Goal: Task Accomplishment & Management: Manage account settings

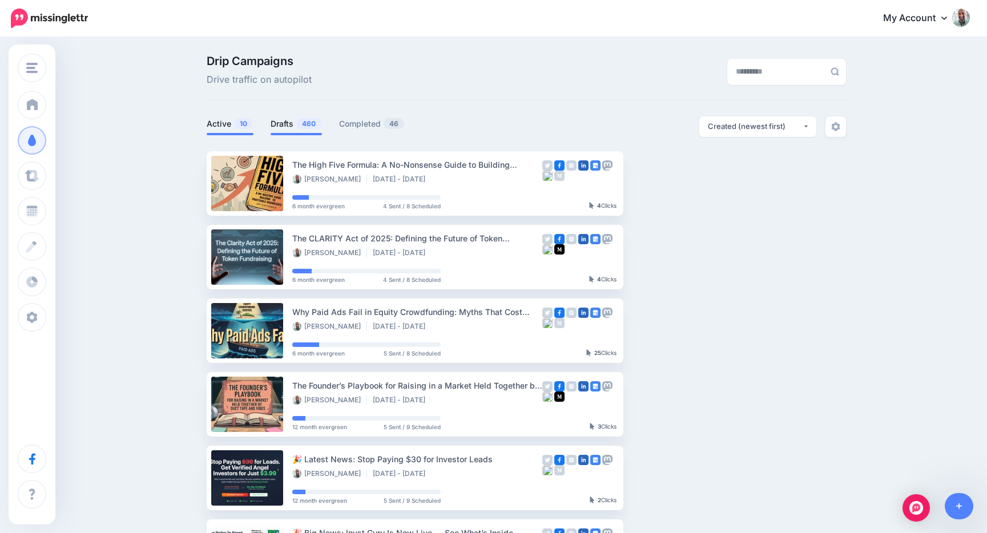
click at [273, 122] on link "Drafts 460" at bounding box center [296, 124] width 51 height 14
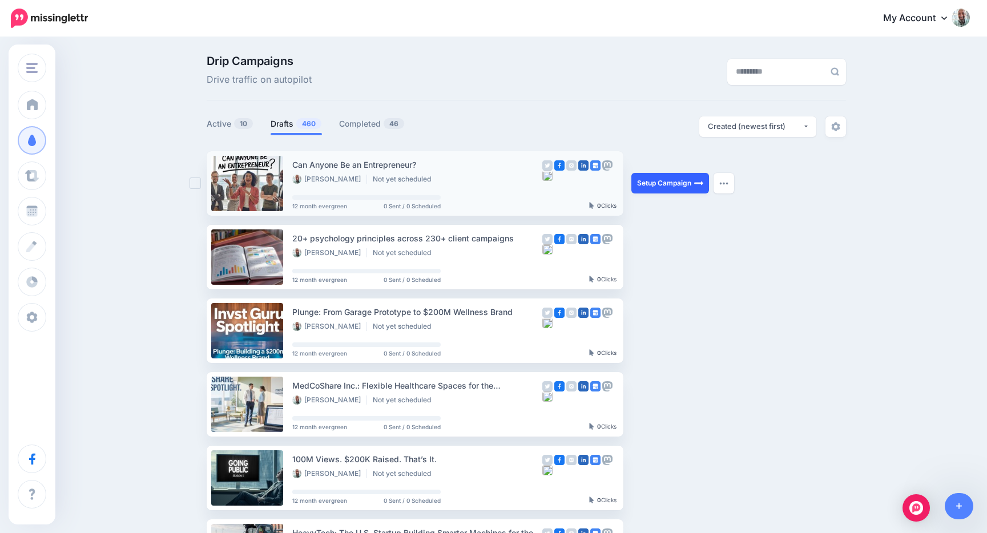
click at [658, 185] on link "Setup Campaign" at bounding box center [670, 183] width 78 height 21
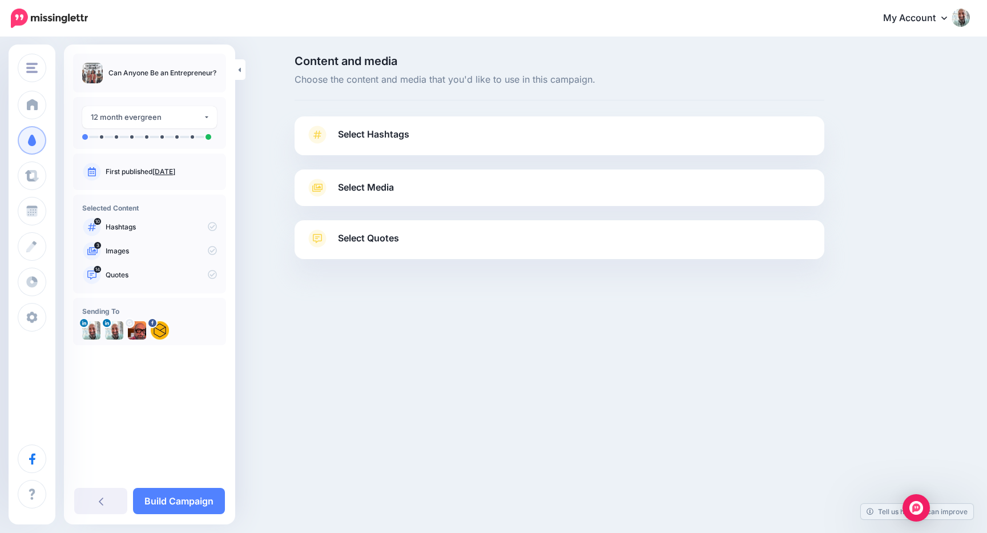
click at [421, 134] on link "Select Hashtags" at bounding box center [559, 141] width 507 height 30
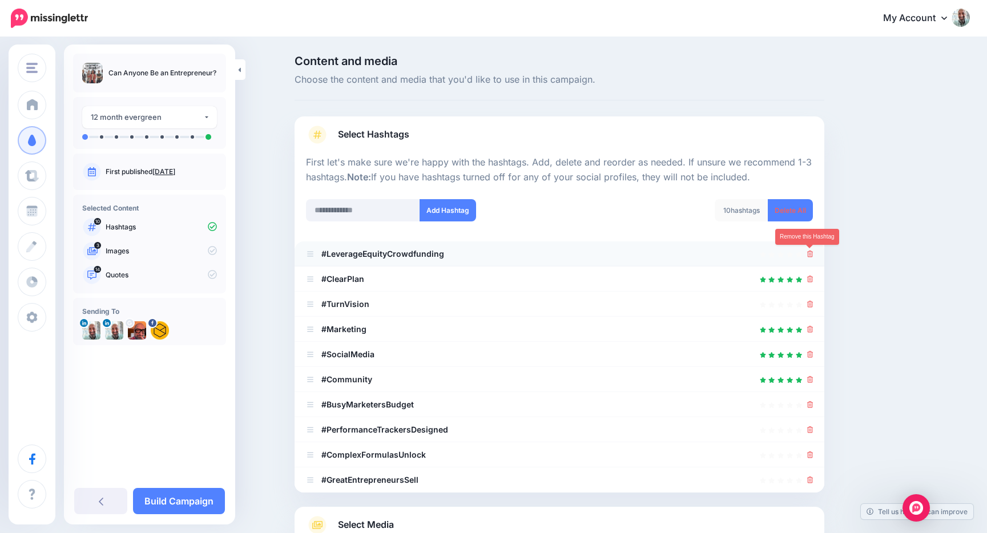
click at [812, 256] on icon at bounding box center [810, 254] width 6 height 7
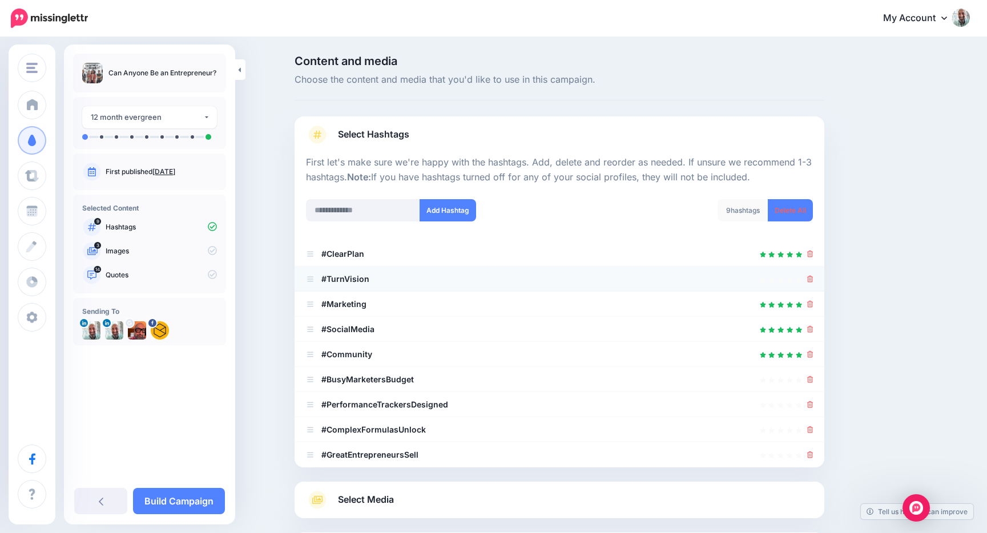
click at [806, 279] on div at bounding box center [559, 279] width 507 height 14
click at [810, 375] on link at bounding box center [810, 379] width 6 height 10
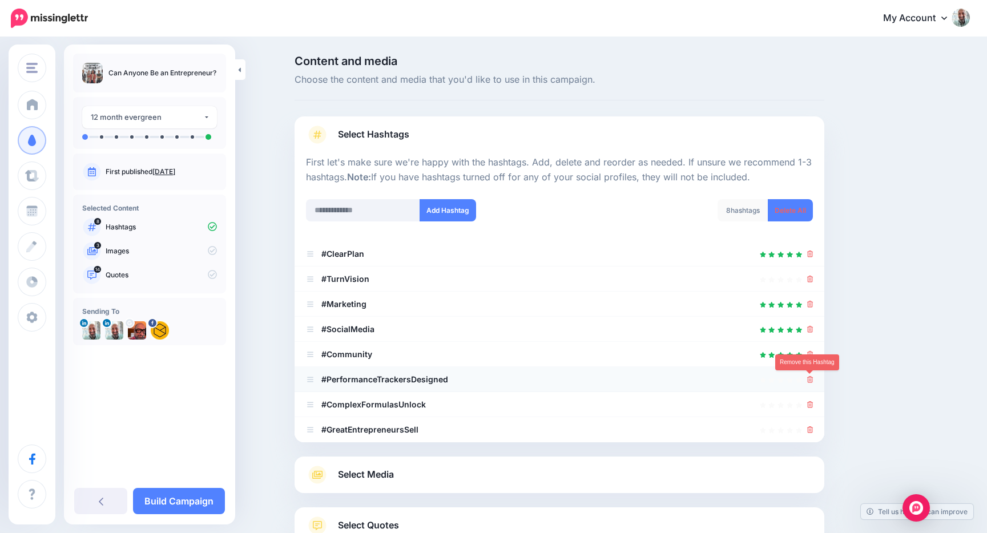
click at [809, 382] on icon at bounding box center [810, 379] width 6 height 7
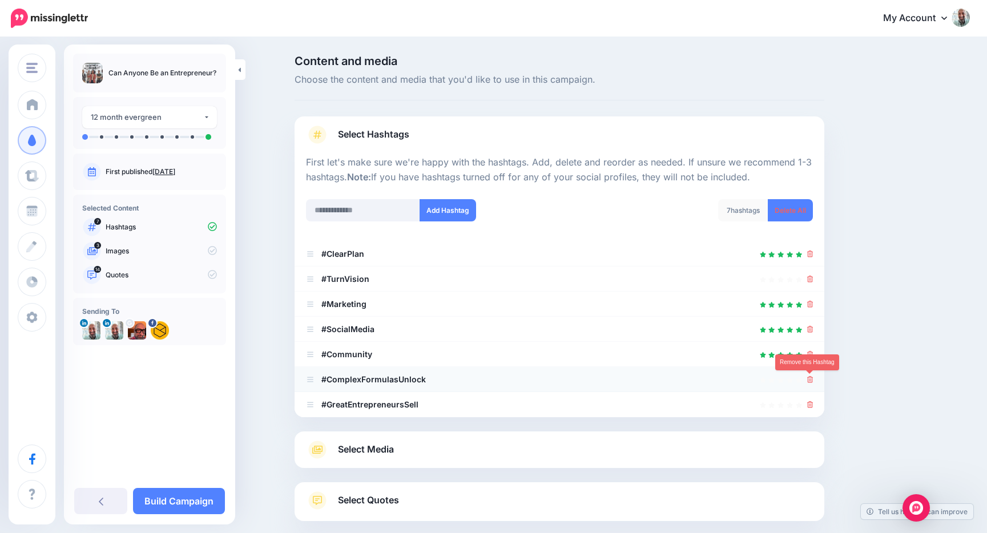
click at [810, 382] on icon at bounding box center [810, 379] width 6 height 7
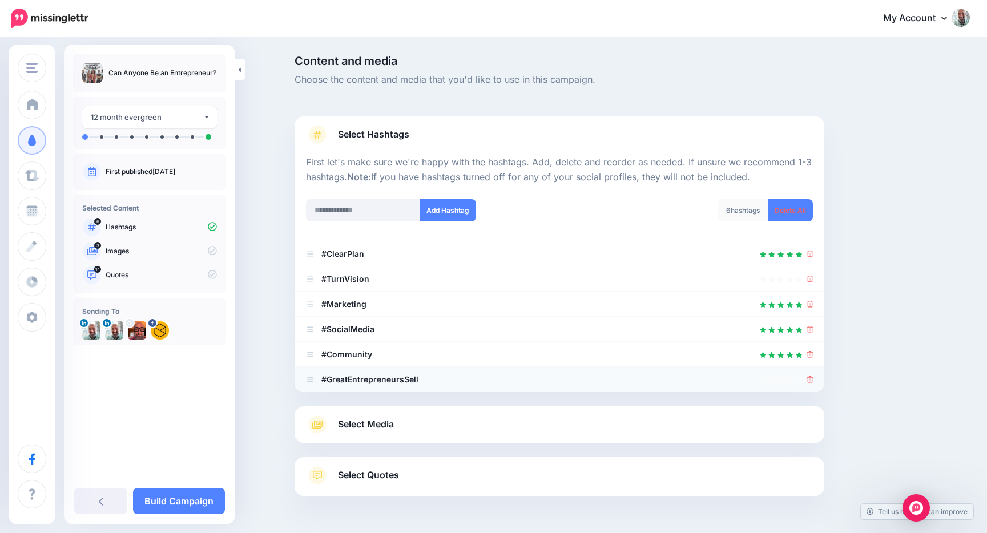
click at [810, 385] on div at bounding box center [810, 380] width 6 height 14
click at [809, 382] on icon at bounding box center [810, 379] width 6 height 7
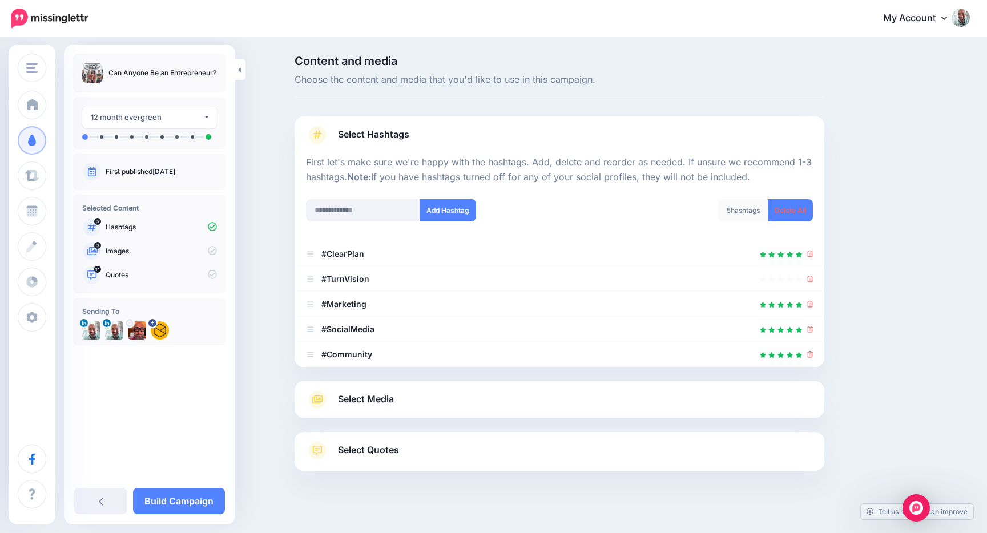
click at [361, 406] on span "Select Media" at bounding box center [366, 399] width 56 height 15
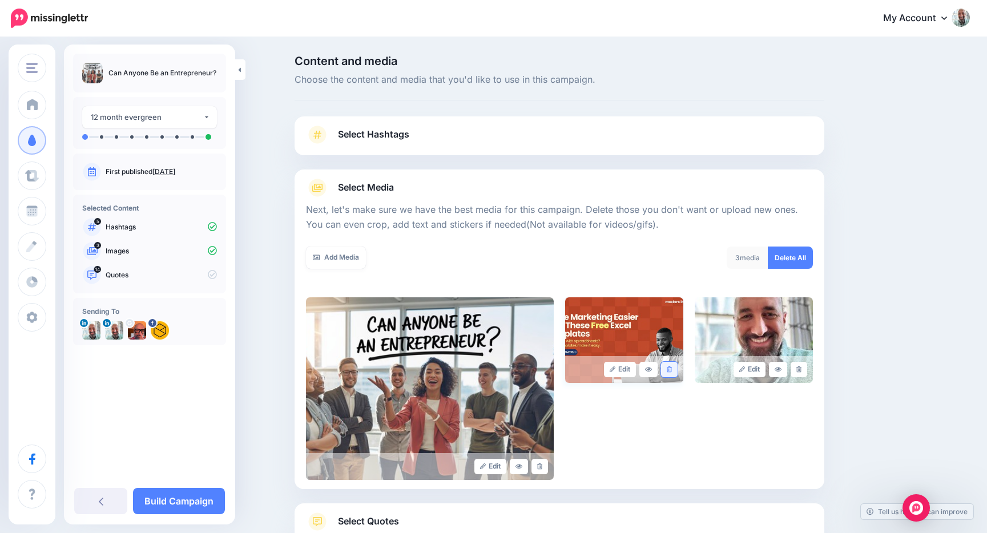
click at [668, 362] on link at bounding box center [669, 369] width 17 height 15
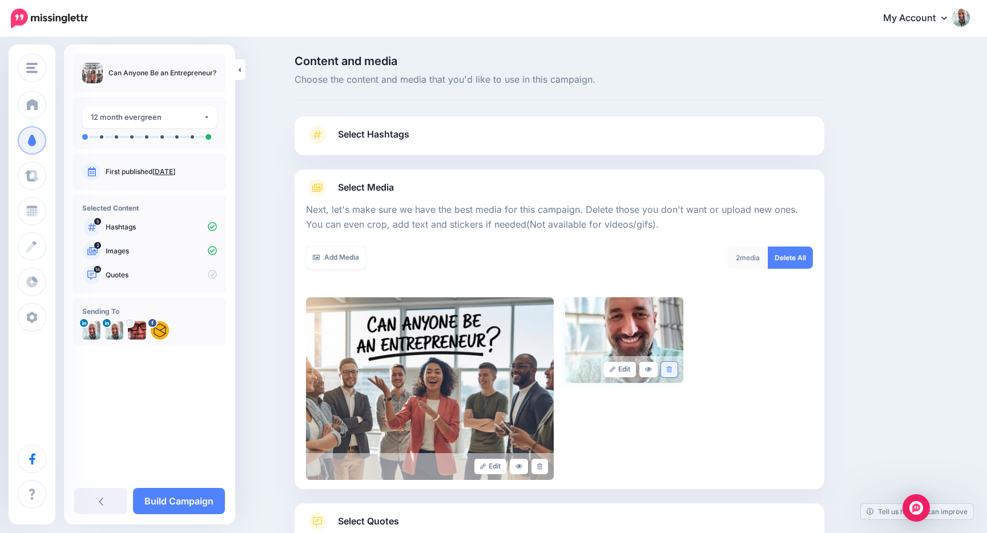
click at [671, 363] on link at bounding box center [669, 369] width 17 height 15
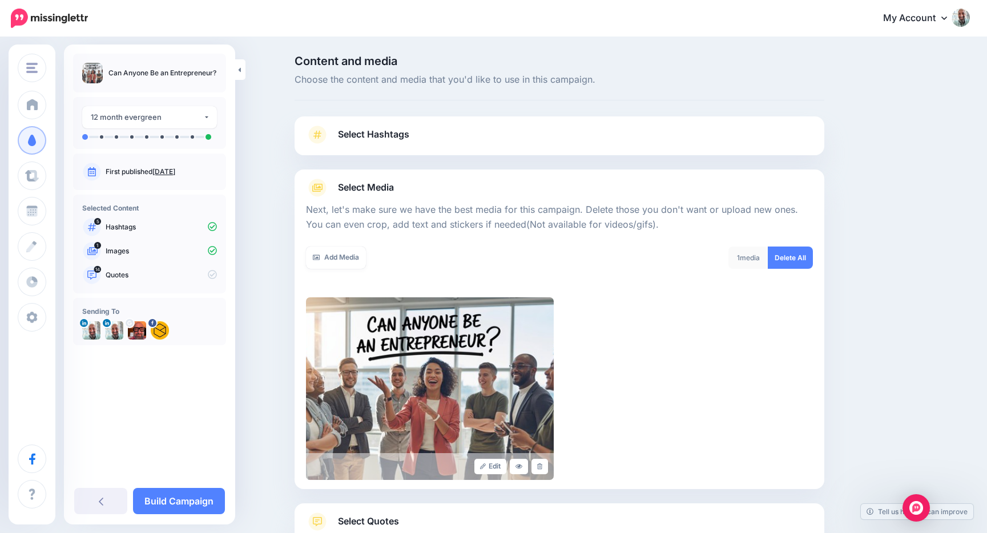
scroll to position [83, 0]
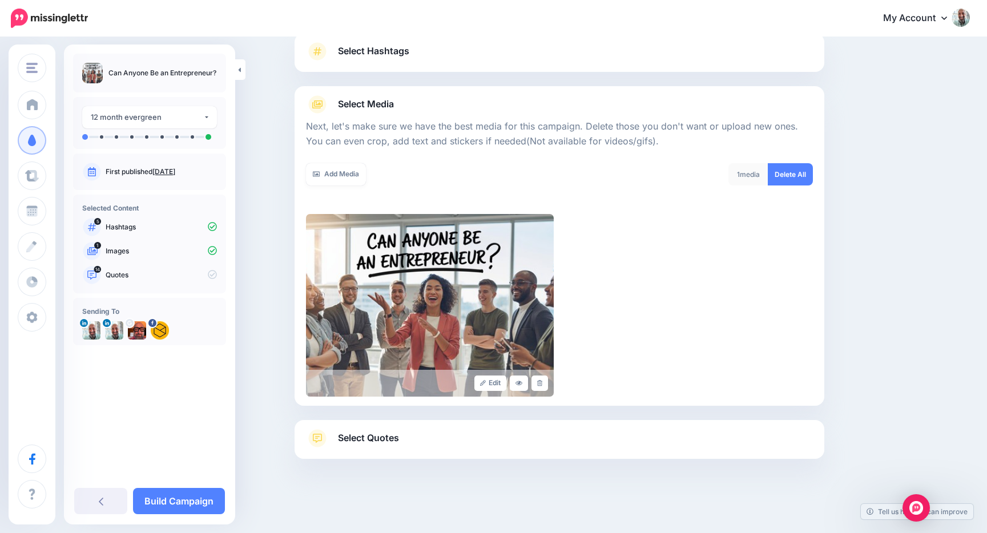
click at [398, 437] on span "Select Quotes" at bounding box center [368, 437] width 61 height 15
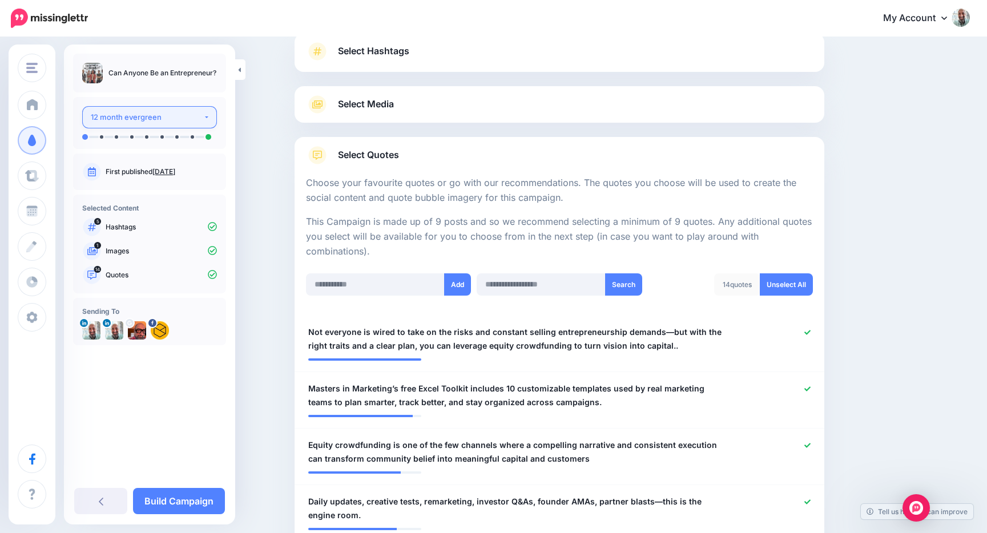
click at [178, 115] on div "12 month evergreen" at bounding box center [147, 117] width 112 height 13
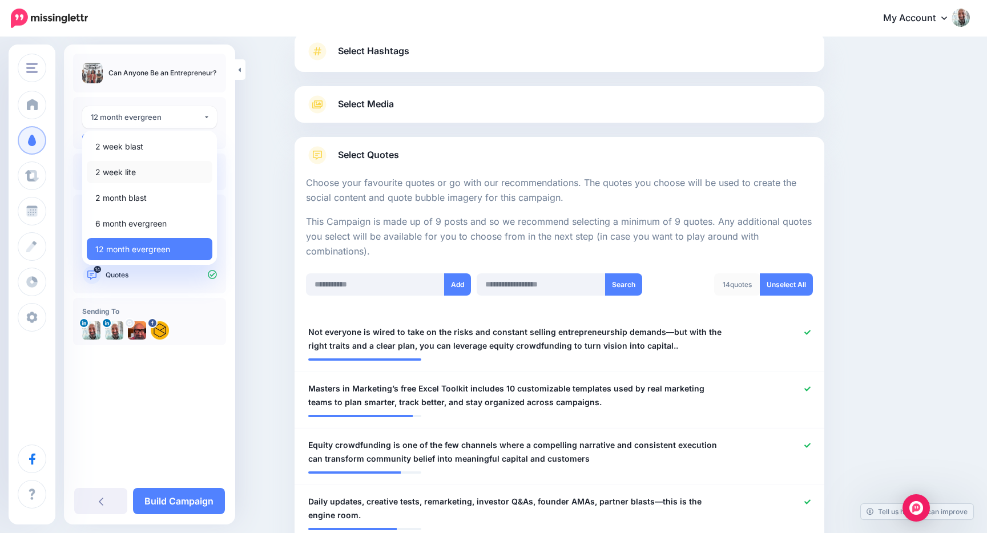
click at [136, 166] on link "2 week lite" at bounding box center [150, 172] width 126 height 22
select select "******"
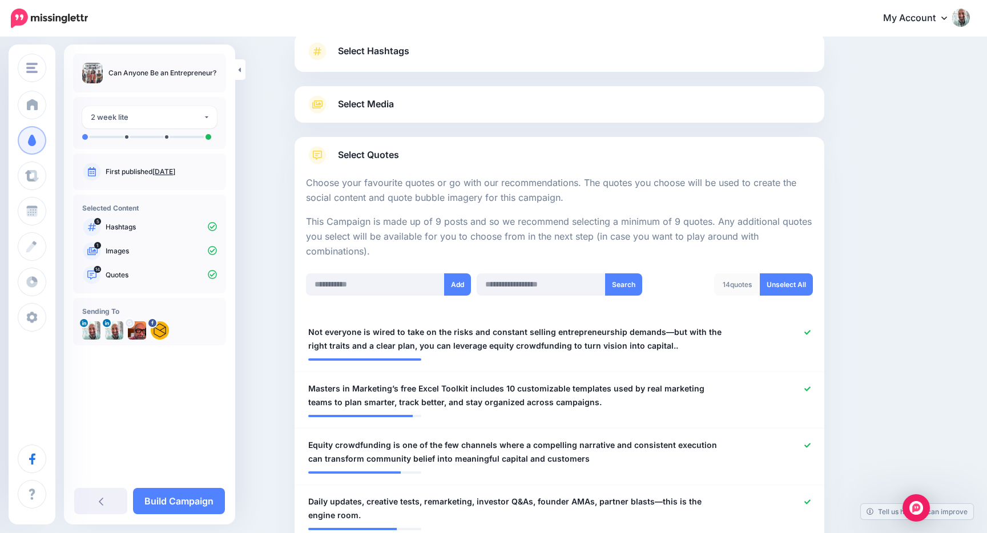
scroll to position [189, 0]
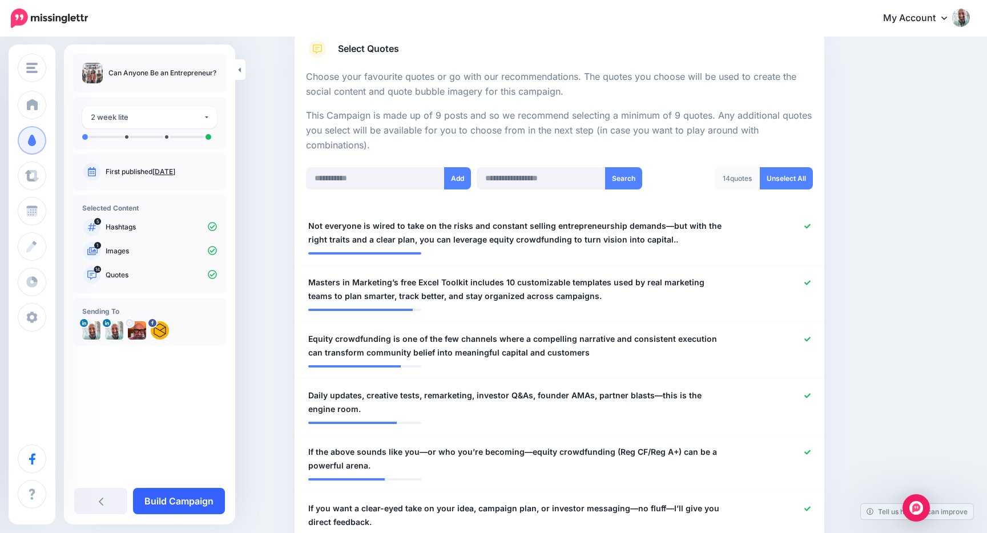
click at [174, 497] on link "Build Campaign" at bounding box center [179, 501] width 92 height 26
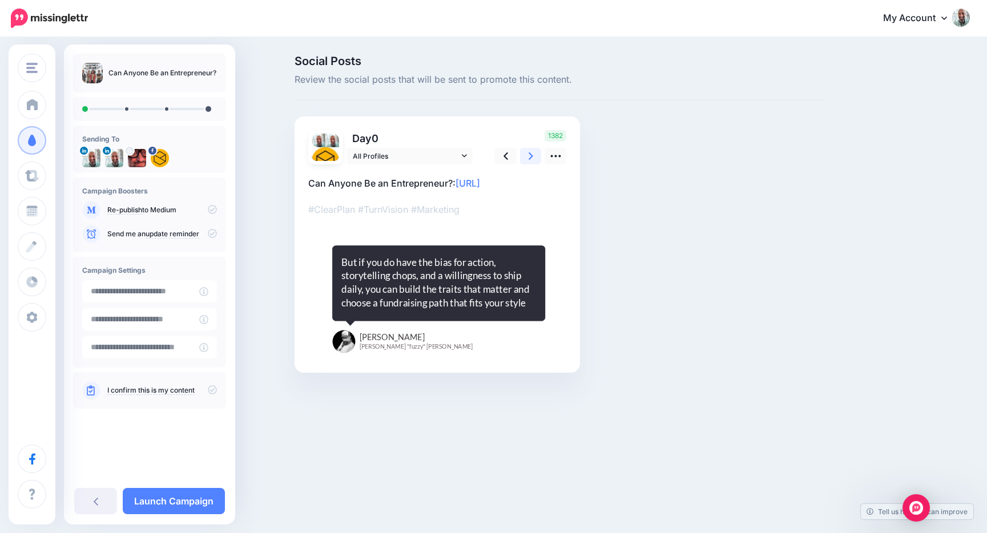
click at [525, 162] on link at bounding box center [531, 156] width 22 height 17
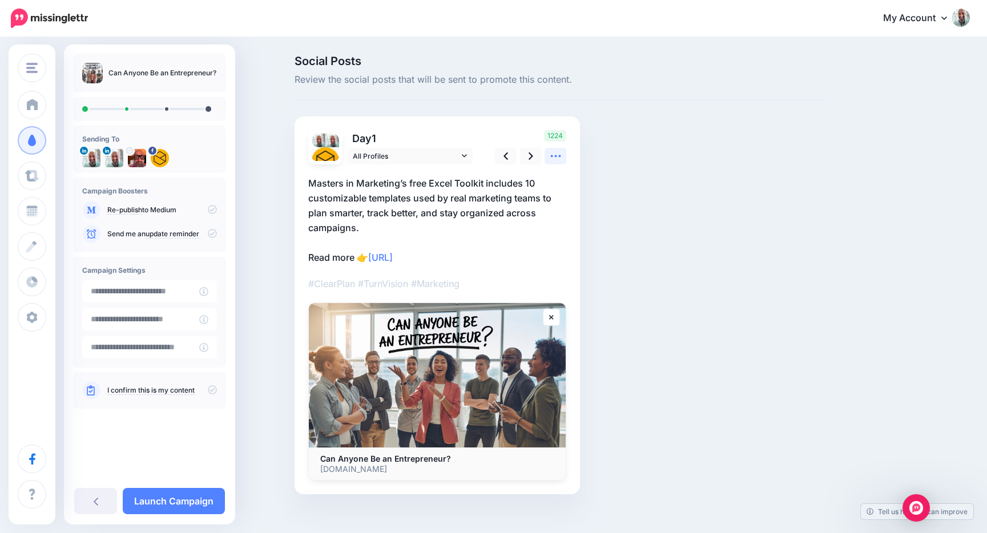
click at [559, 159] on icon at bounding box center [556, 156] width 12 height 12
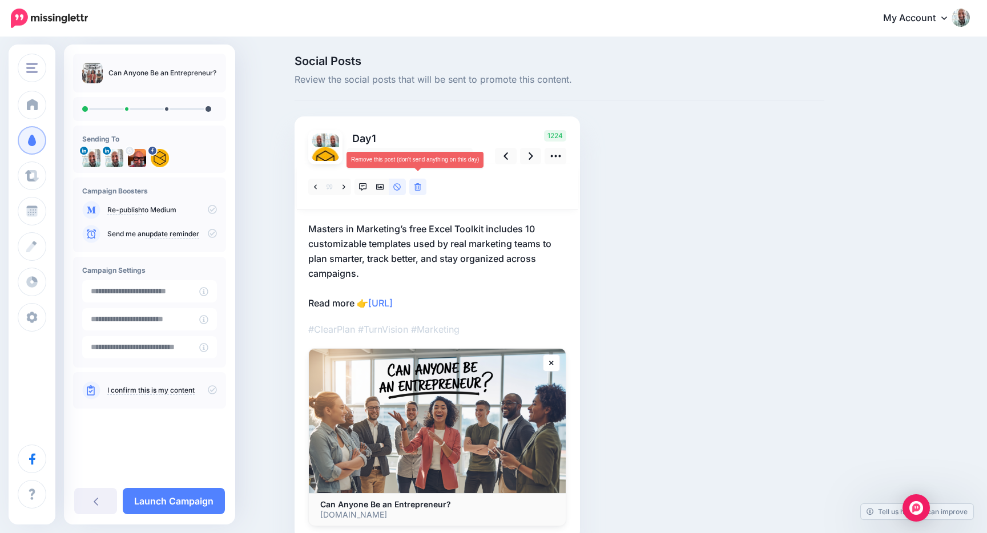
click at [420, 188] on icon at bounding box center [417, 187] width 7 height 8
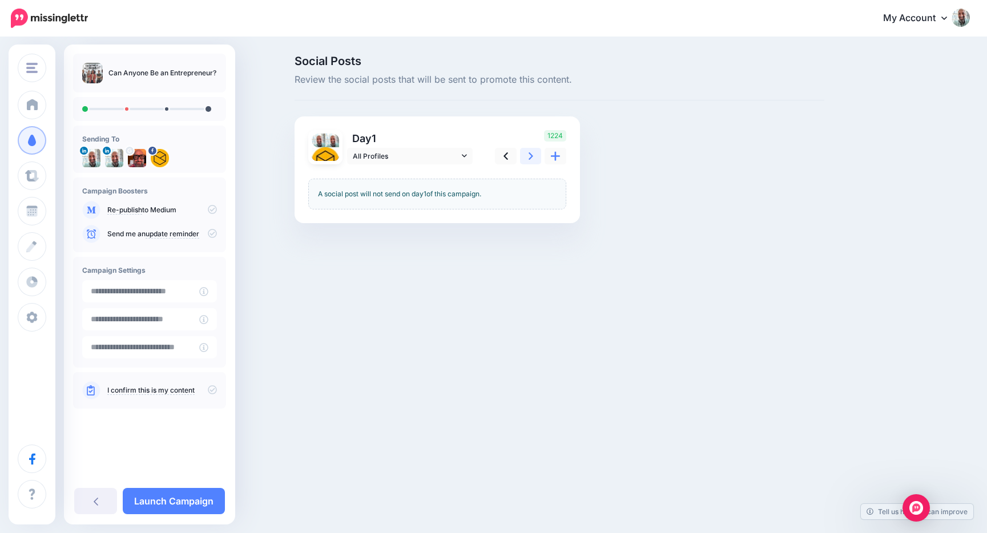
click at [529, 155] on icon at bounding box center [531, 156] width 5 height 12
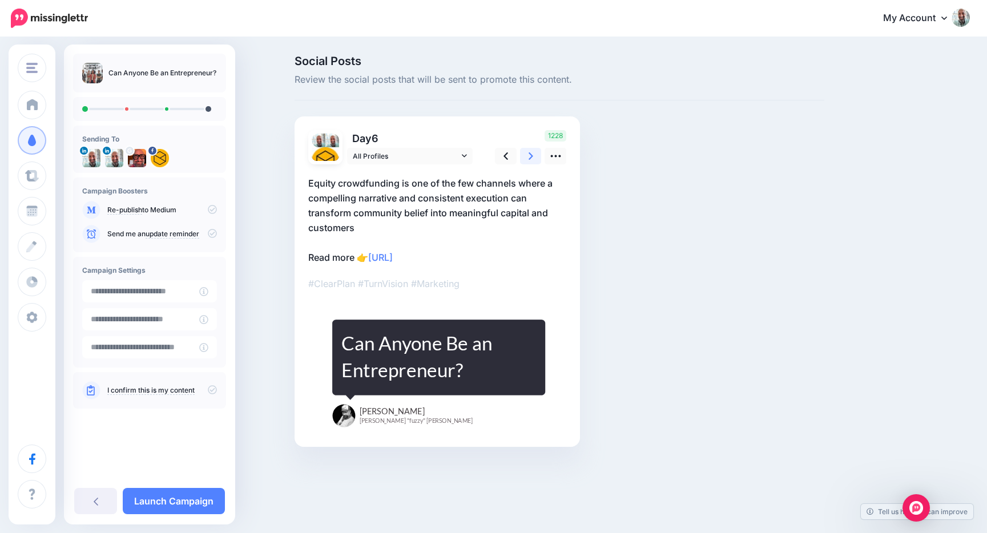
click at [529, 155] on icon at bounding box center [531, 156] width 5 height 12
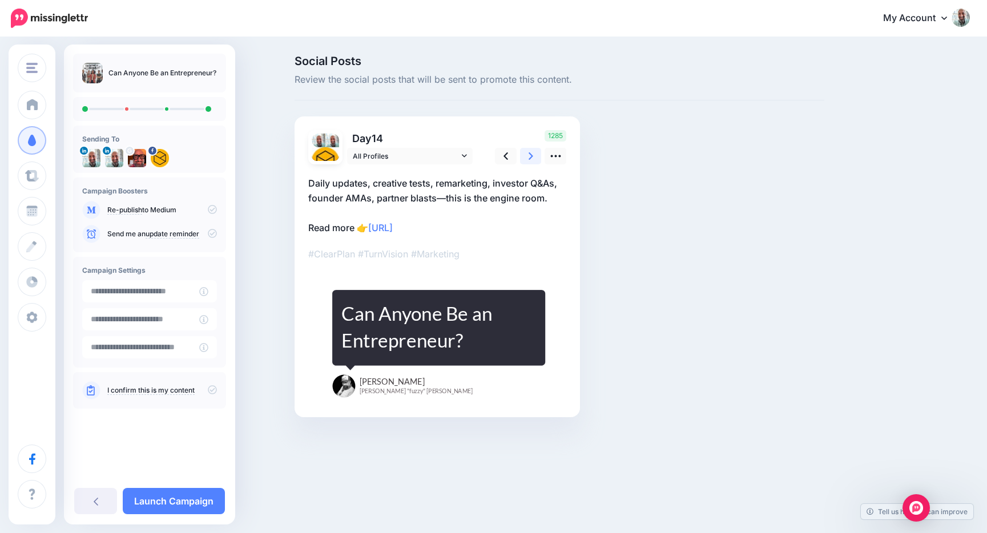
click at [529, 155] on icon at bounding box center [531, 156] width 5 height 12
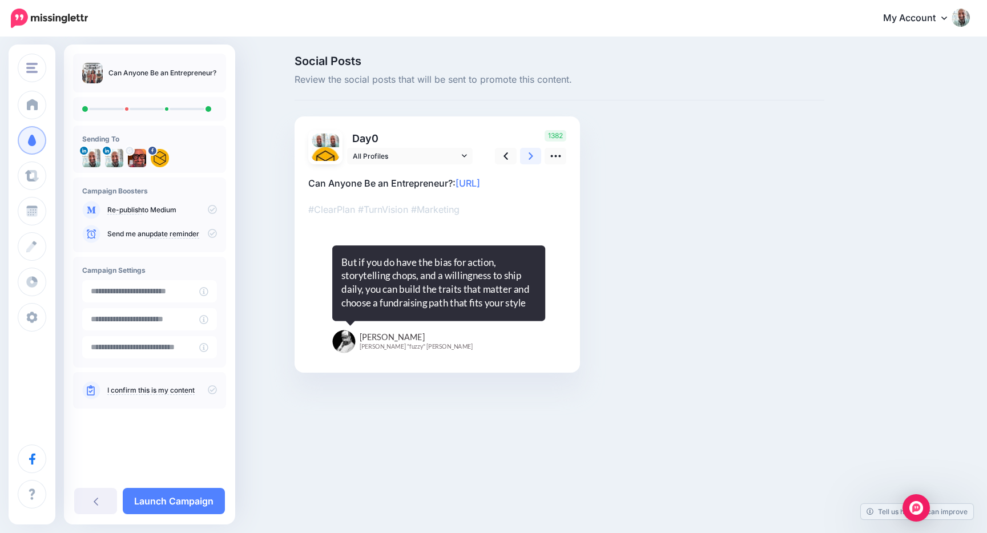
click at [529, 155] on icon at bounding box center [531, 156] width 5 height 12
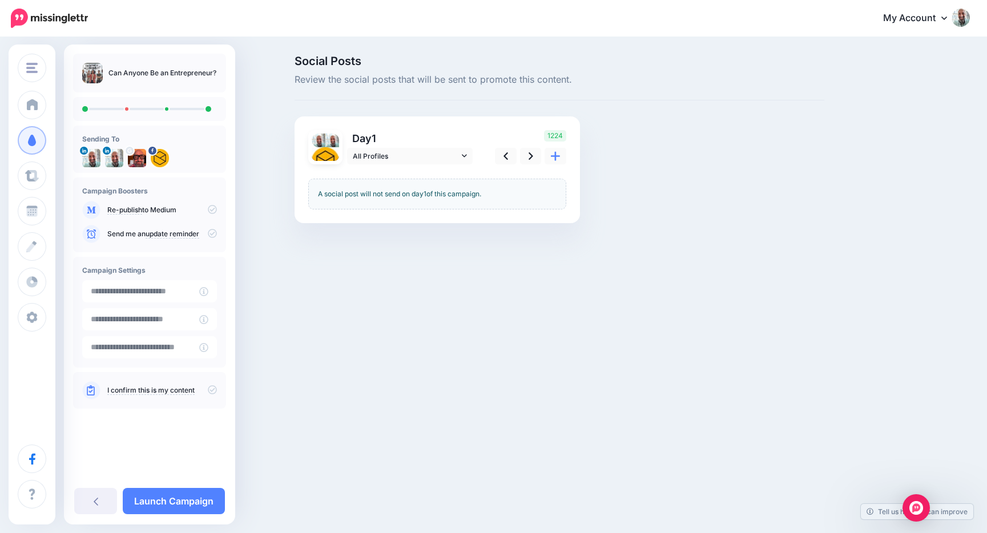
click at [215, 211] on icon at bounding box center [212, 209] width 9 height 9
click at [212, 209] on icon at bounding box center [212, 209] width 9 height 9
click at [132, 292] on input "**********" at bounding box center [140, 291] width 117 height 22
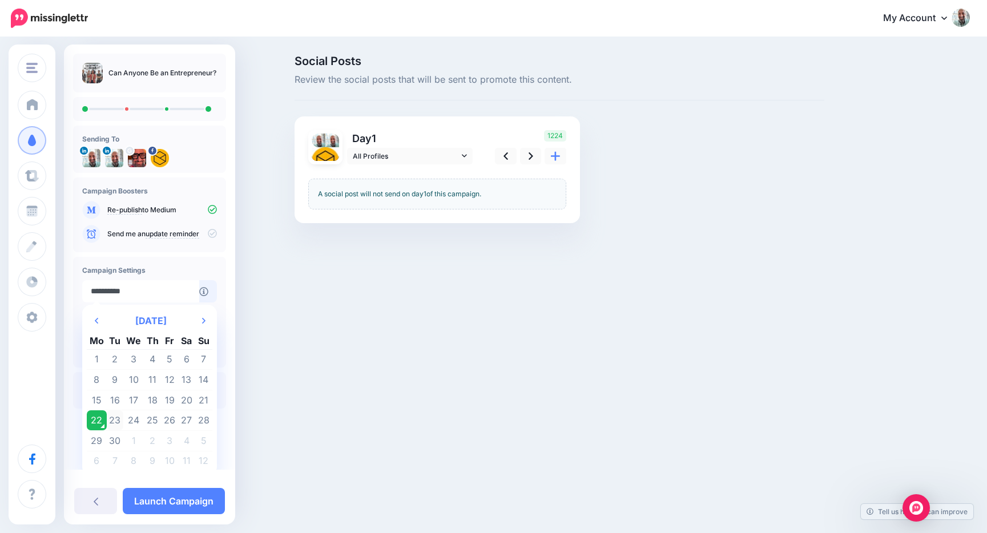
click at [114, 423] on td "23" at bounding box center [115, 420] width 17 height 21
type input "**********"
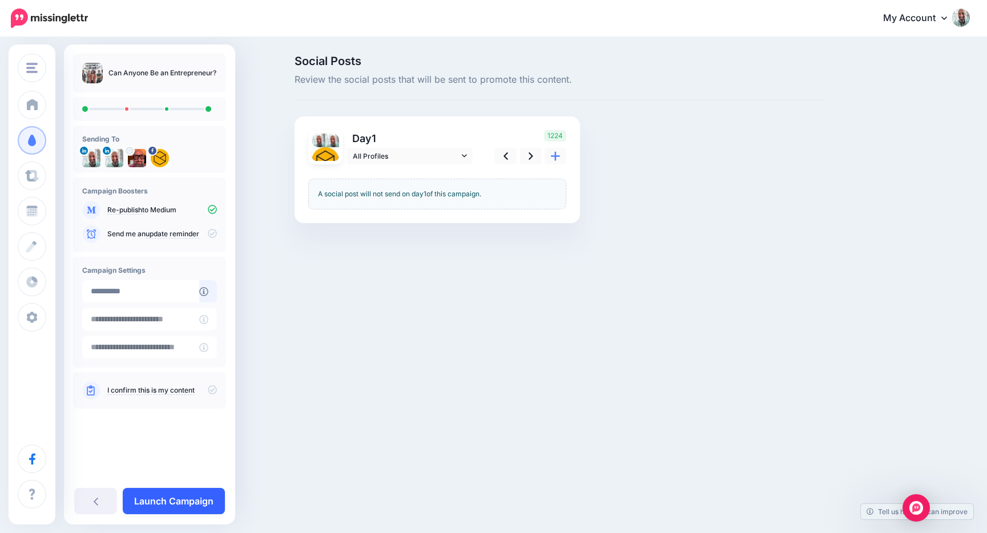
click at [156, 498] on link "Launch Campaign" at bounding box center [174, 501] width 102 height 26
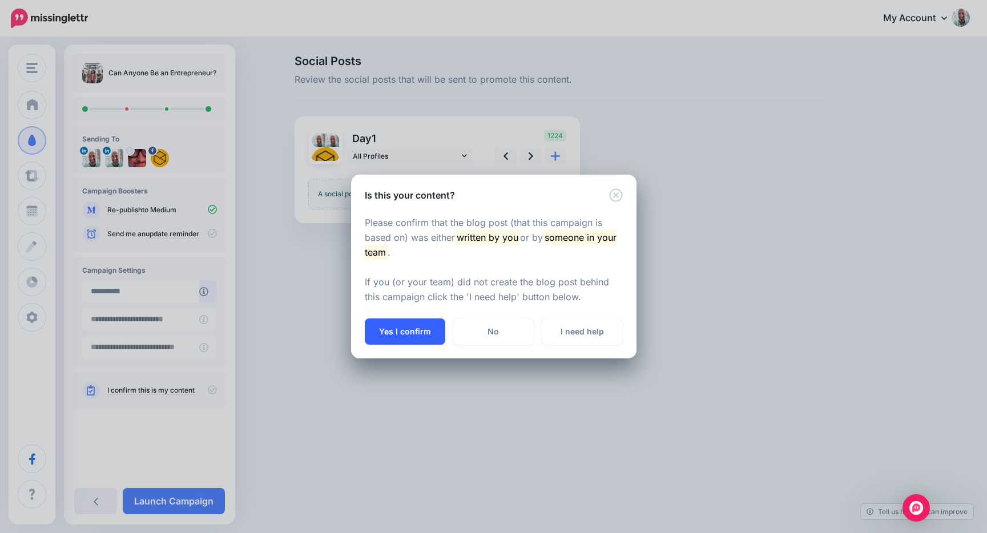
click at [399, 330] on button "Yes I confirm" at bounding box center [405, 331] width 80 height 26
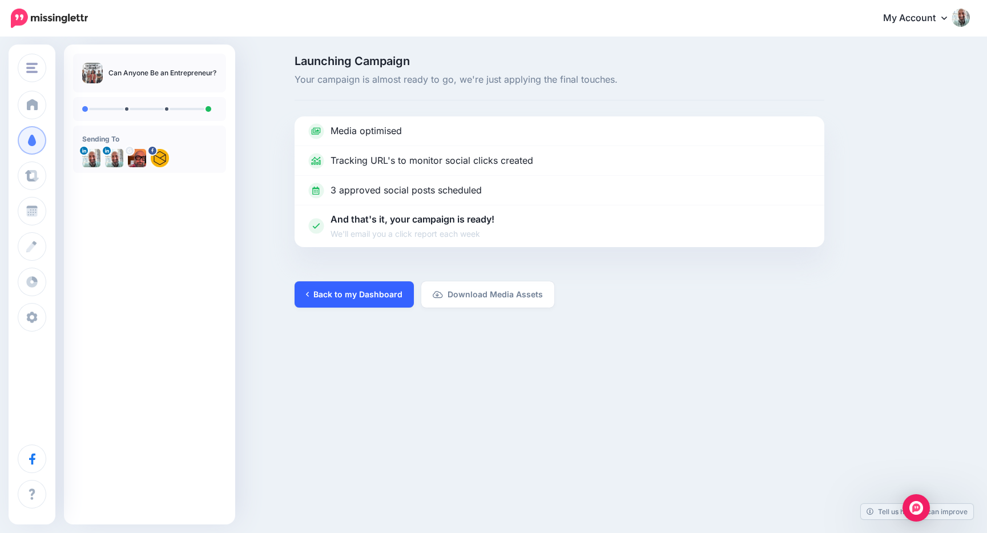
click at [334, 305] on link "Back to my Dashboard" at bounding box center [354, 294] width 119 height 26
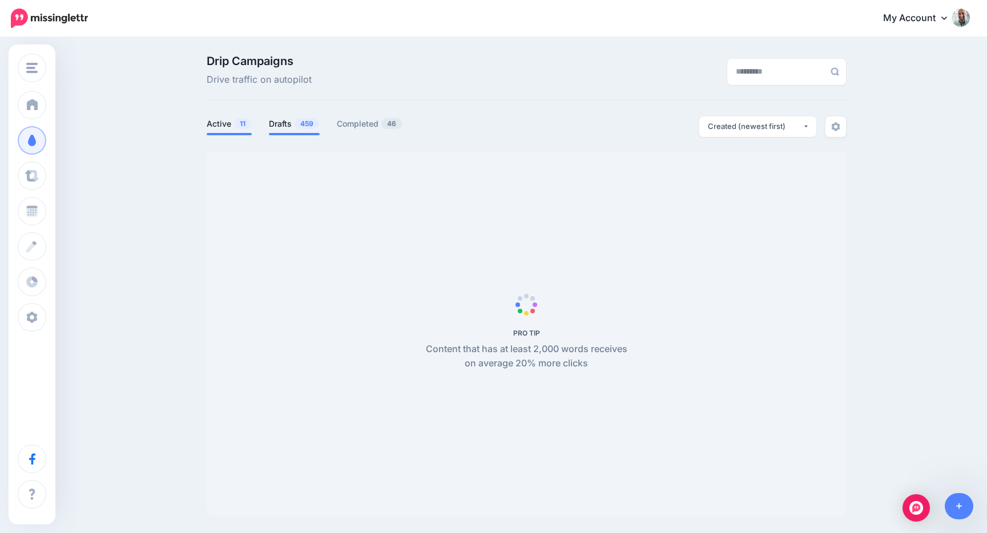
click at [287, 122] on link "Drafts 459" at bounding box center [294, 124] width 51 height 14
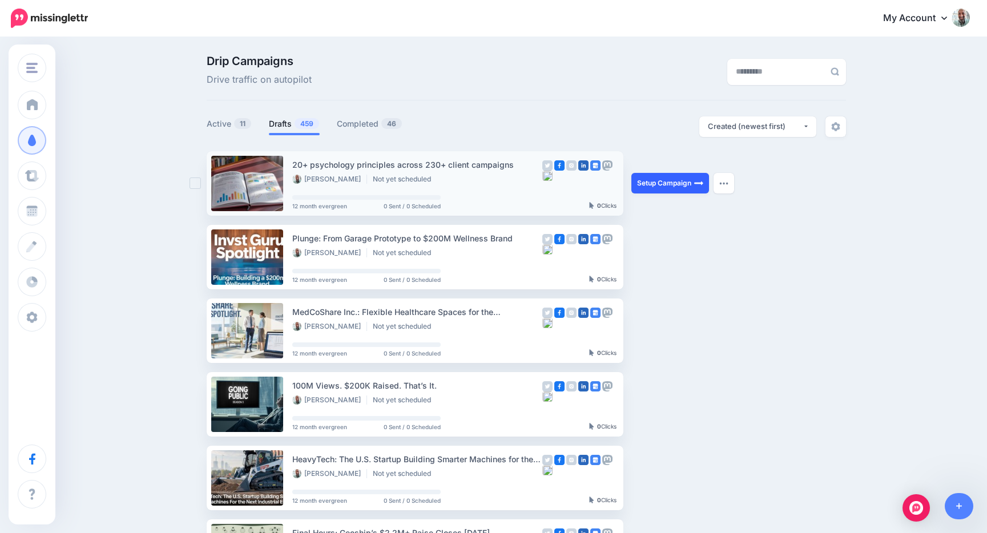
click at [657, 182] on link "Setup Campaign" at bounding box center [670, 183] width 78 height 21
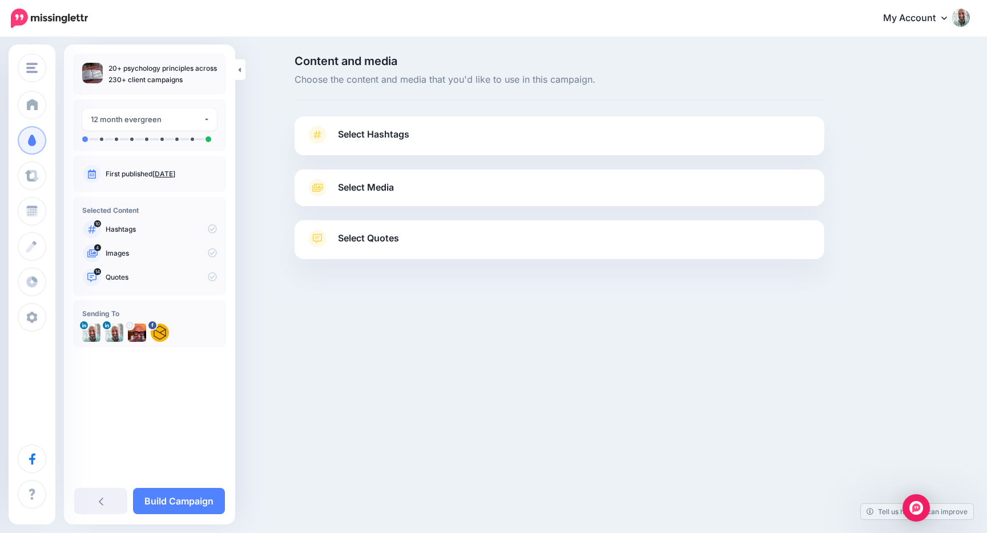
click at [385, 130] on span "Select Hashtags" at bounding box center [373, 134] width 71 height 15
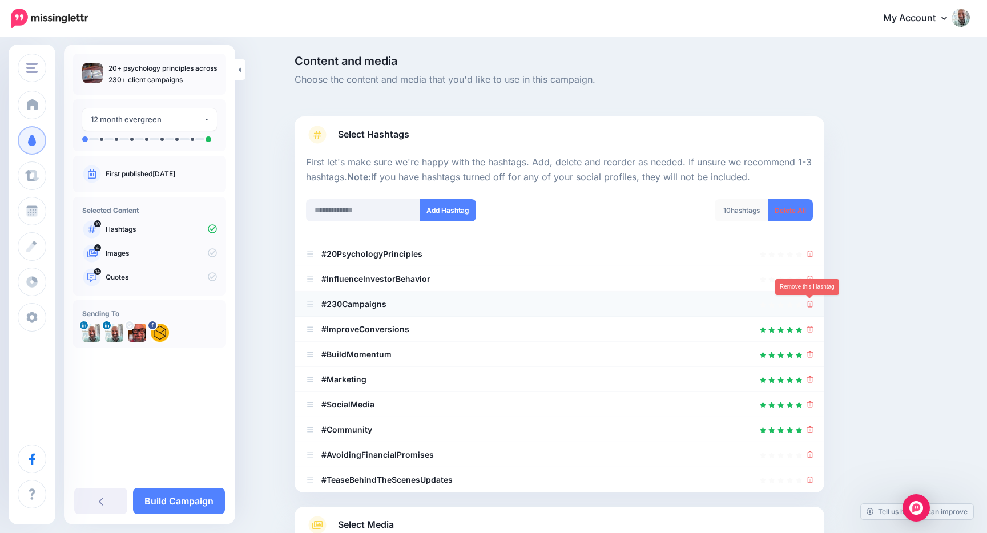
click at [811, 305] on icon at bounding box center [810, 304] width 6 height 7
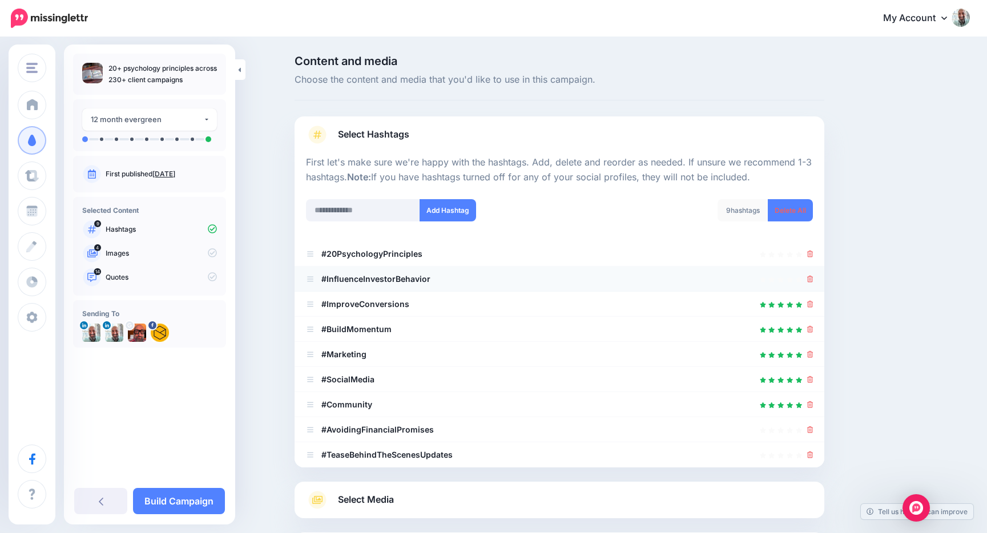
click at [810, 281] on icon at bounding box center [810, 279] width 6 height 7
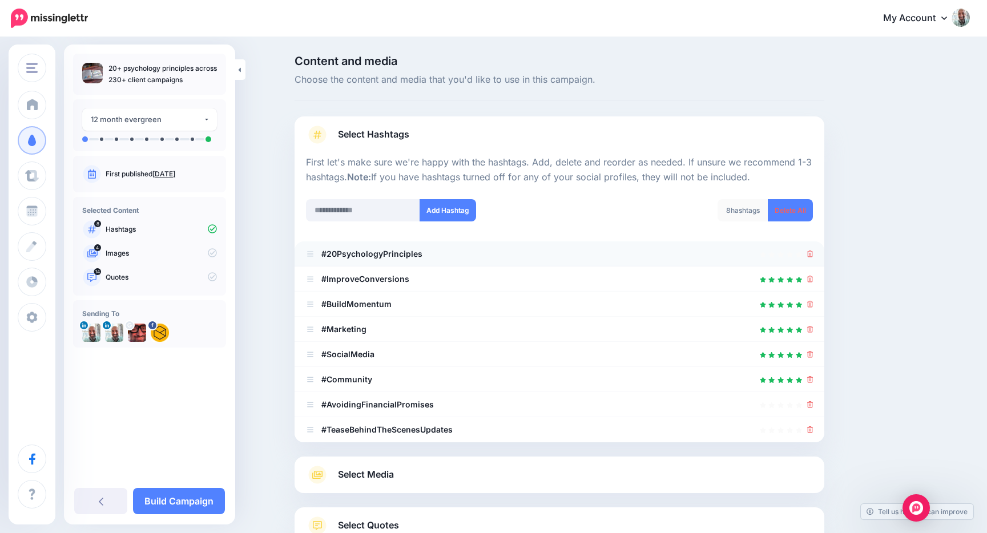
click at [810, 258] on link at bounding box center [810, 254] width 6 height 10
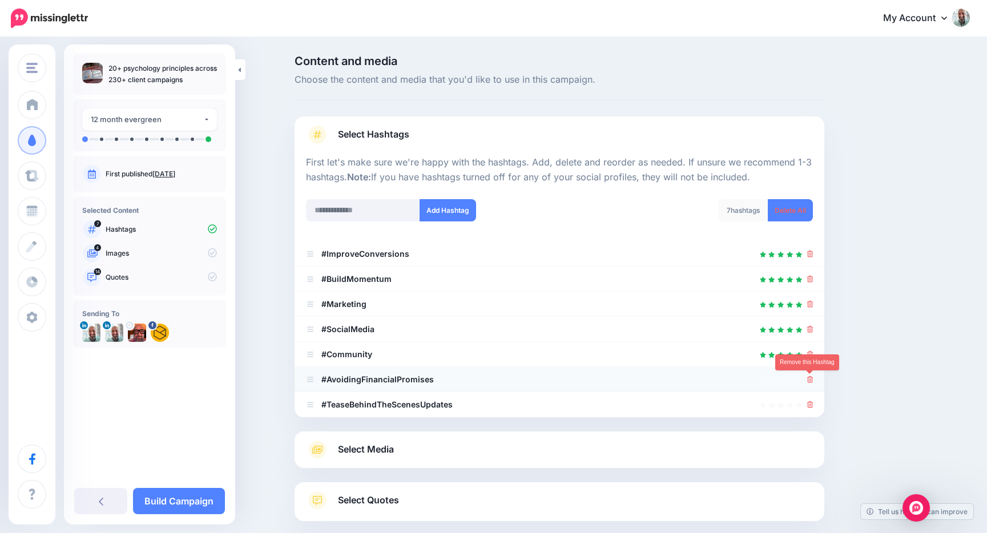
click at [810, 375] on link at bounding box center [810, 379] width 6 height 10
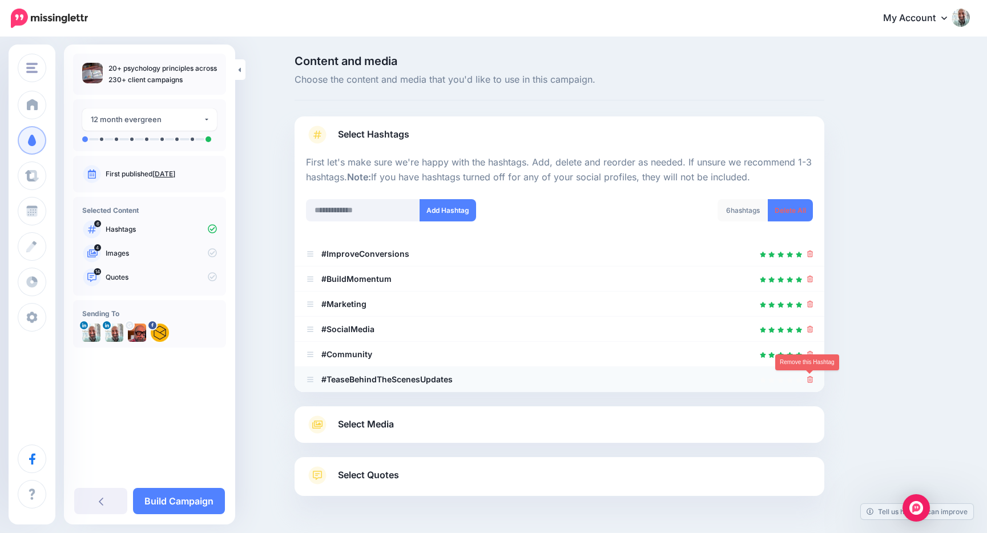
click at [810, 380] on icon at bounding box center [810, 379] width 6 height 7
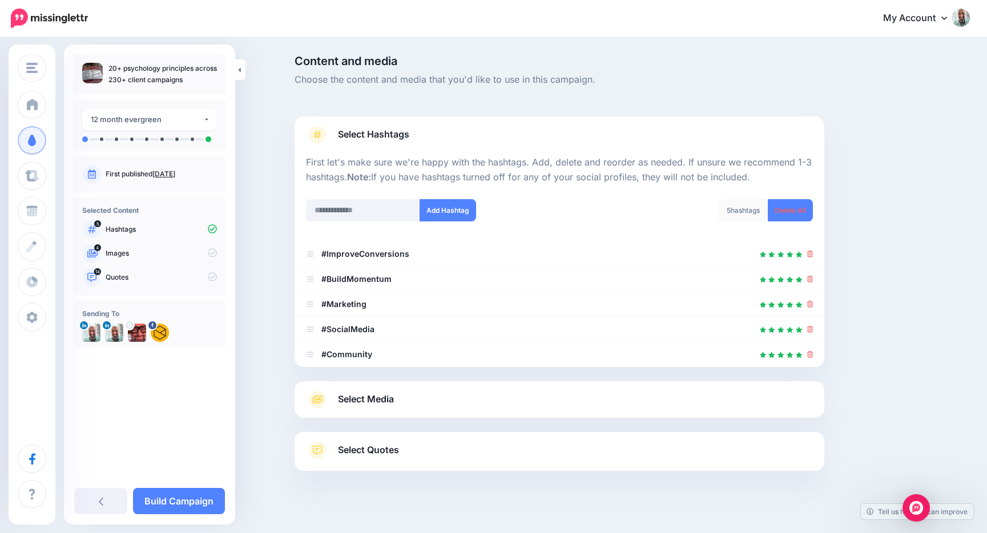
click at [452, 406] on link "Select Media" at bounding box center [559, 399] width 507 height 18
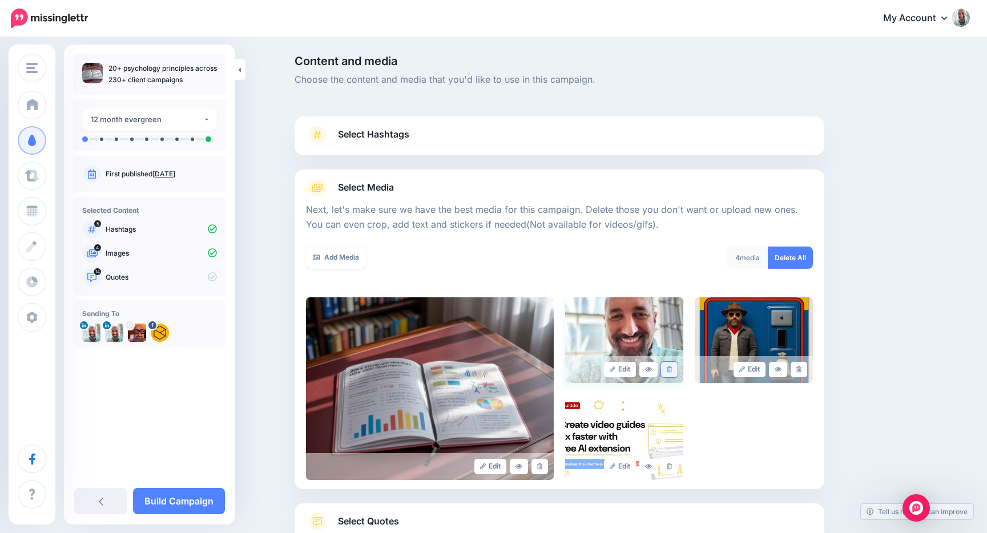
click at [673, 371] on link at bounding box center [669, 369] width 17 height 15
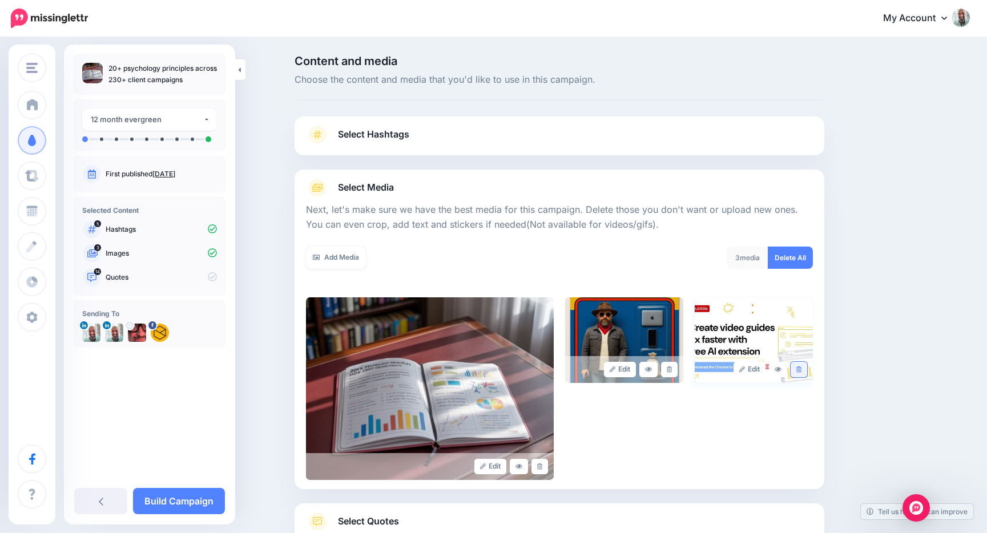
click at [801, 368] on icon at bounding box center [798, 369] width 5 height 6
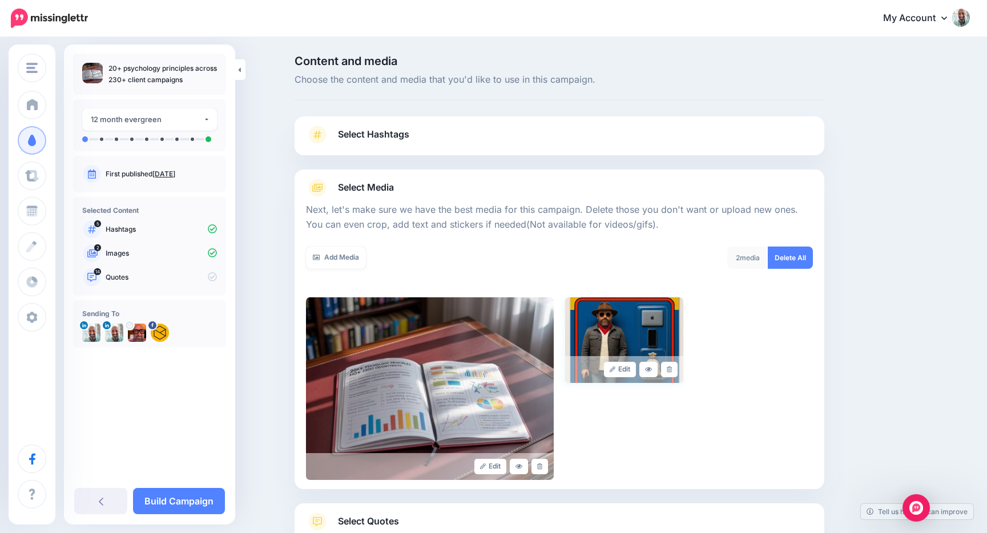
scroll to position [83, 0]
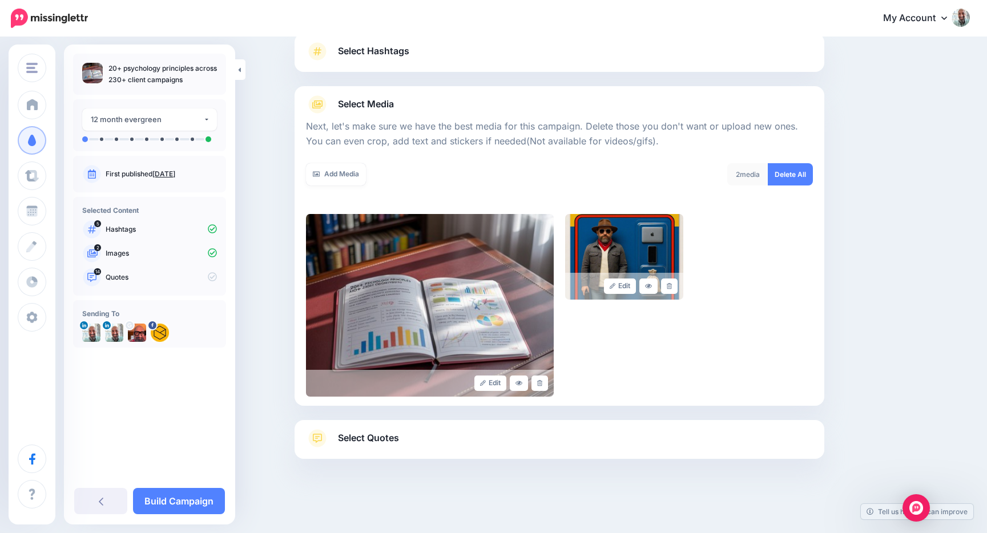
click at [403, 431] on link "Select Quotes" at bounding box center [559, 444] width 507 height 30
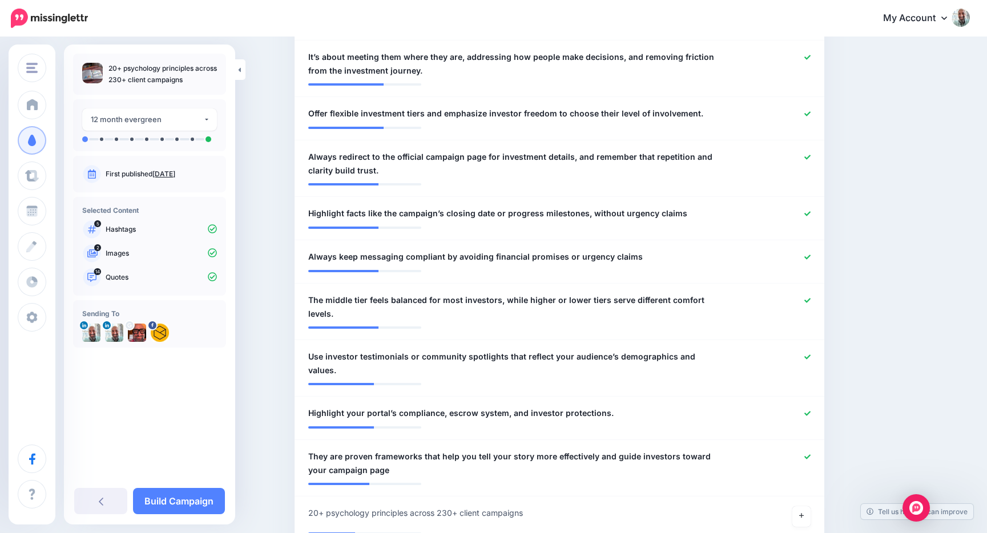
scroll to position [756, 0]
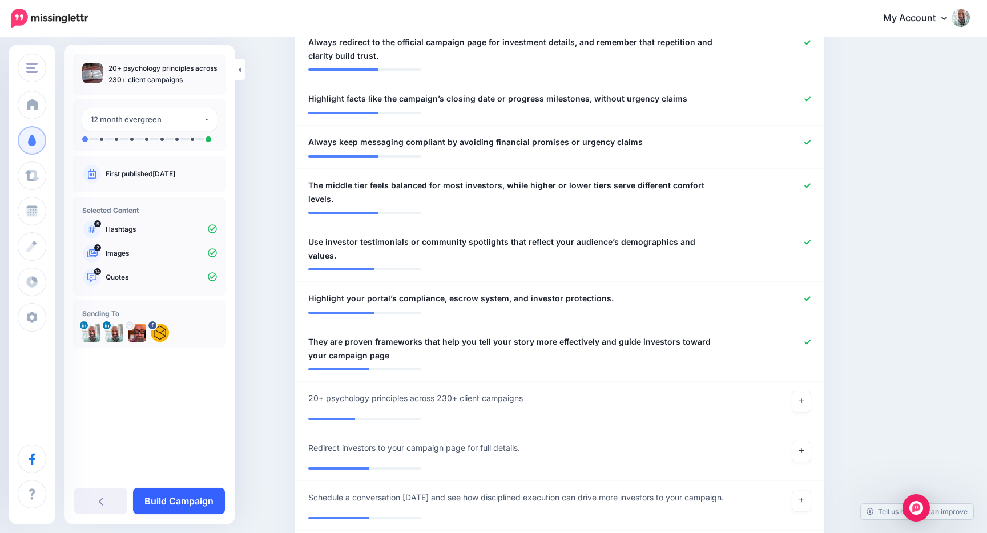
click at [170, 509] on link "Build Campaign" at bounding box center [179, 501] width 92 height 26
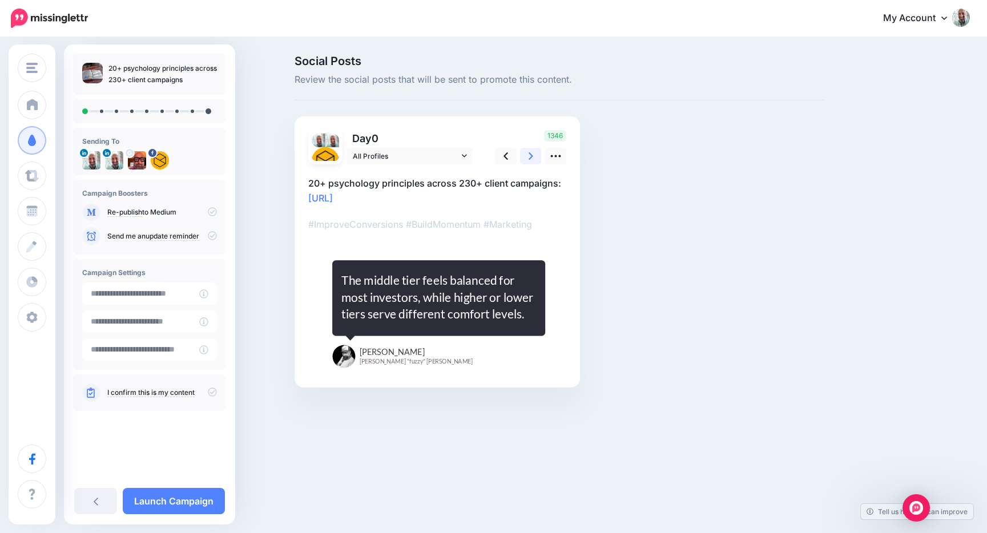
click at [530, 154] on icon at bounding box center [531, 155] width 5 height 7
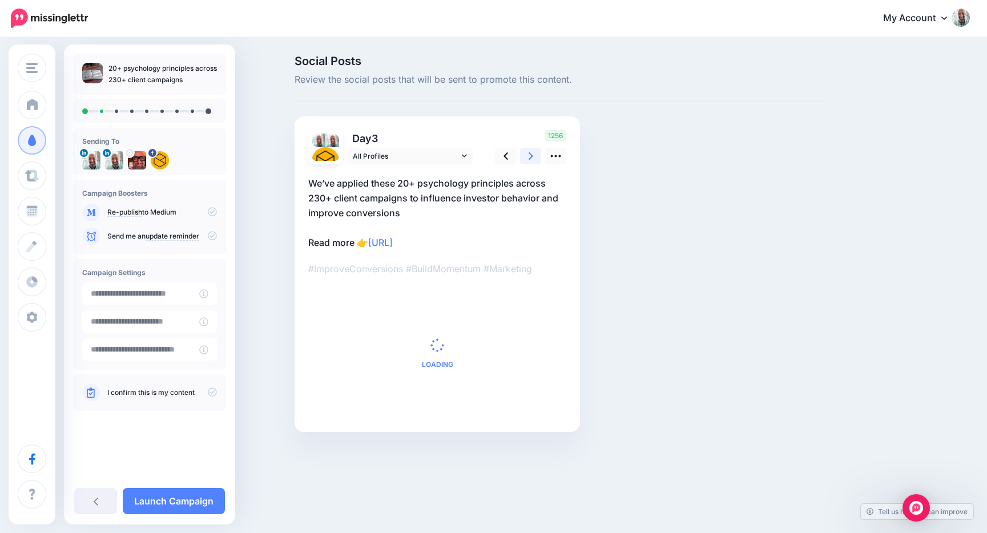
click at [530, 154] on icon at bounding box center [531, 155] width 5 height 7
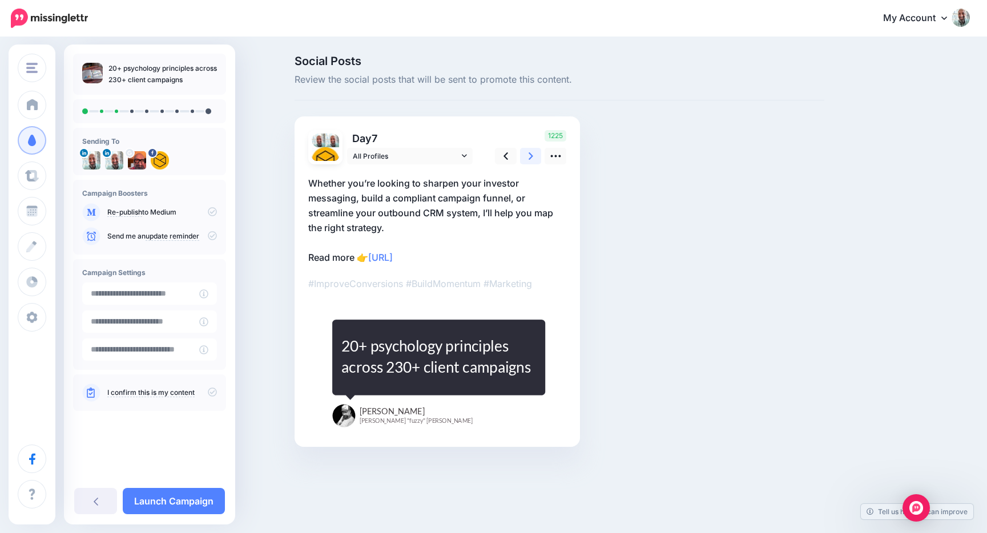
click at [533, 159] on link at bounding box center [531, 156] width 22 height 17
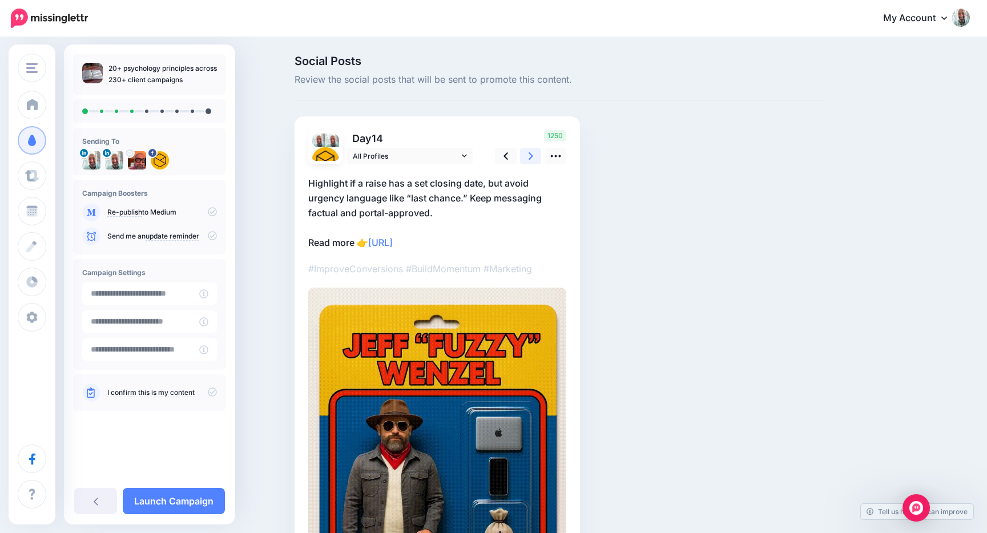
click at [533, 159] on link at bounding box center [531, 156] width 22 height 17
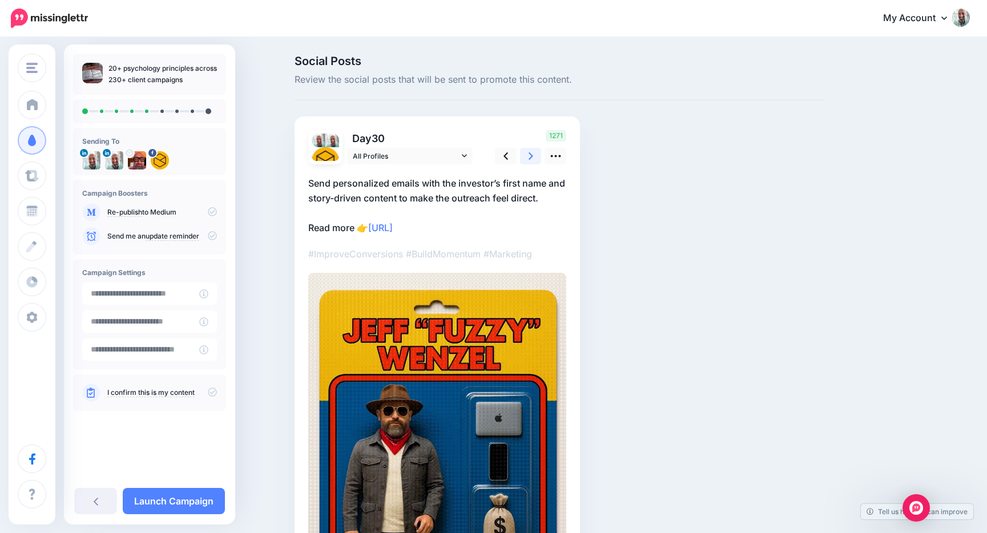
click at [533, 159] on link at bounding box center [531, 156] width 22 height 17
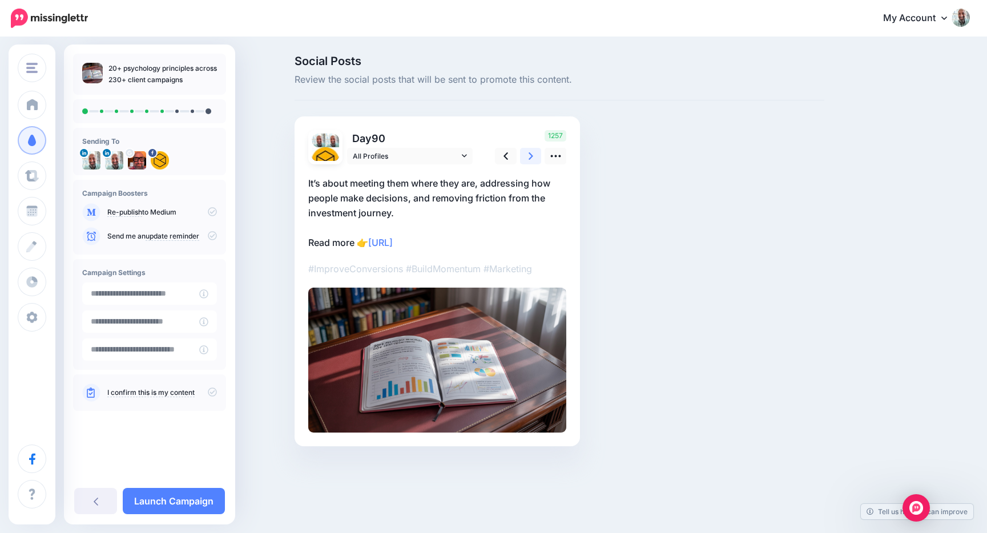
click at [533, 159] on link at bounding box center [531, 156] width 22 height 17
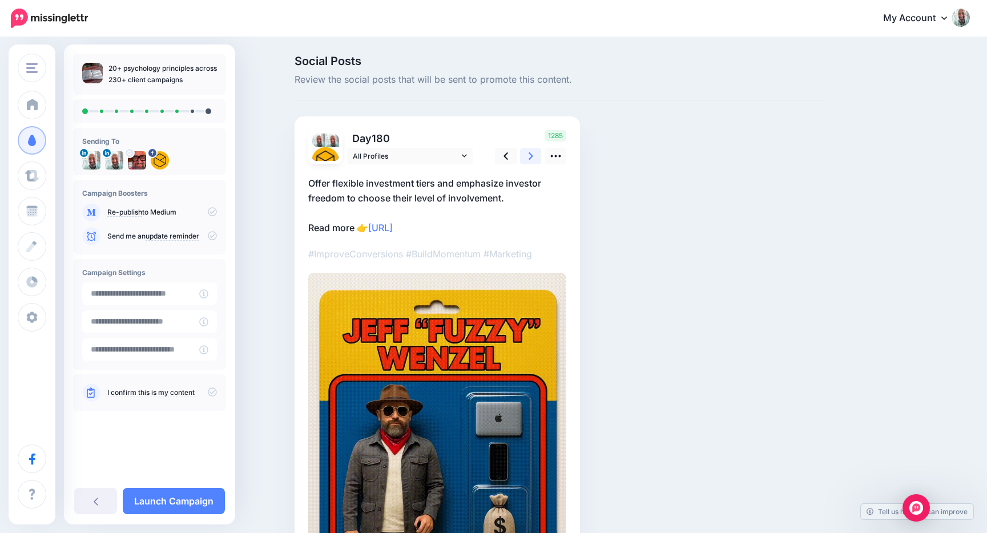
click at [533, 159] on link at bounding box center [531, 156] width 22 height 17
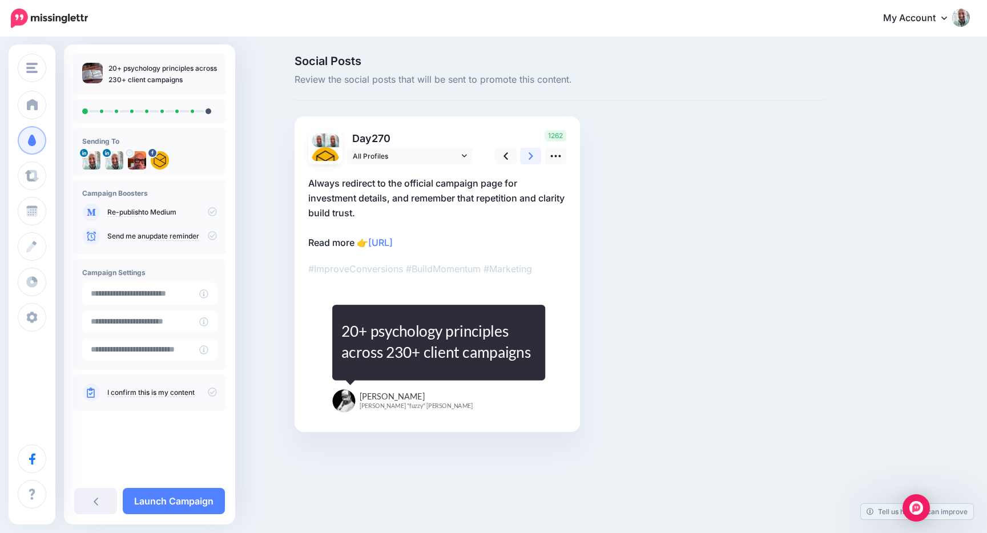
click at [533, 159] on link at bounding box center [531, 156] width 22 height 17
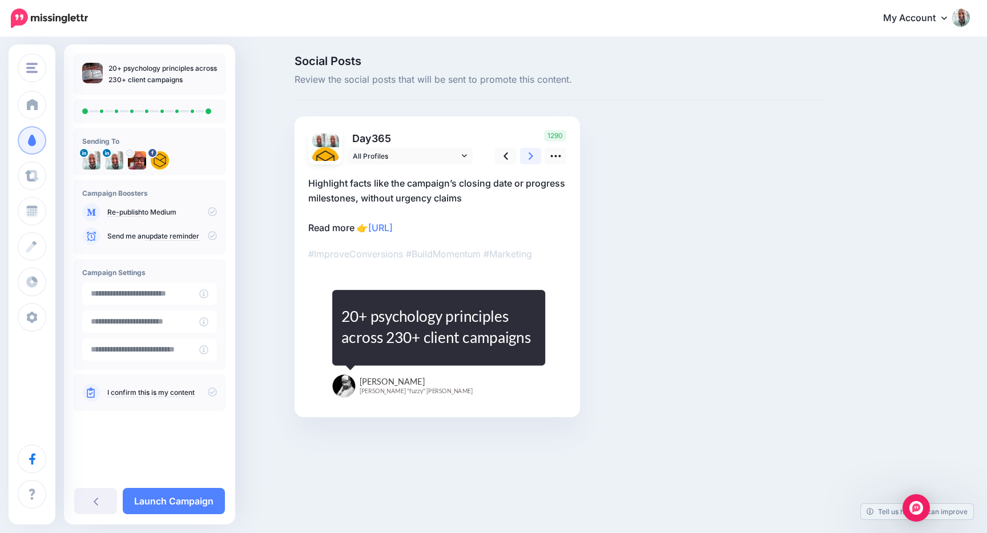
click at [533, 159] on link at bounding box center [531, 156] width 22 height 17
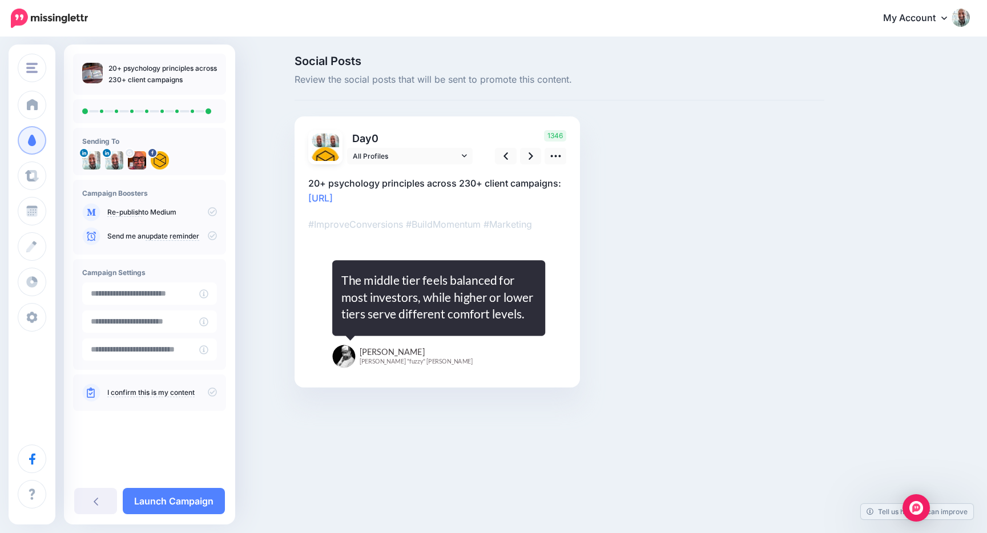
click at [214, 211] on icon at bounding box center [212, 211] width 9 height 9
click at [160, 300] on input "**********" at bounding box center [140, 294] width 117 height 22
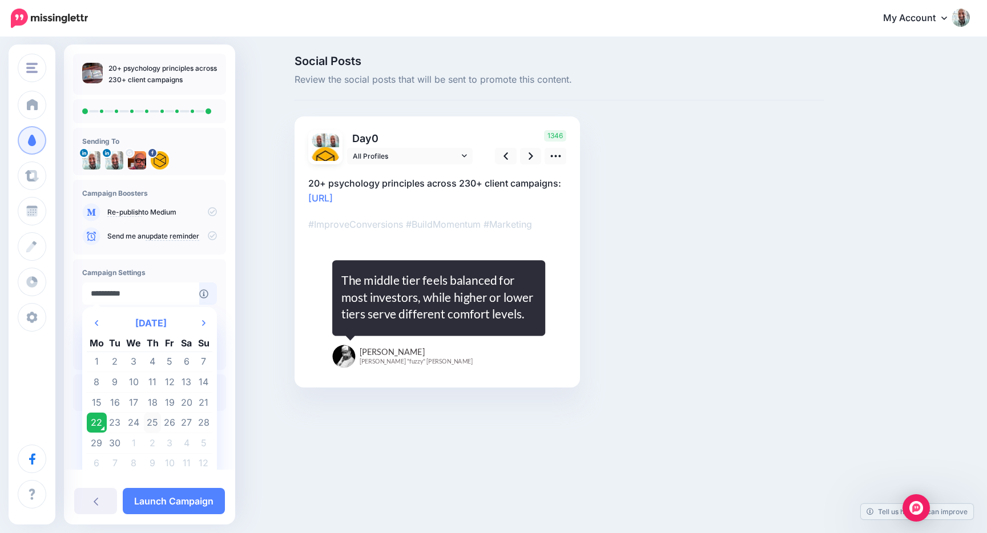
click at [148, 422] on td "25" at bounding box center [153, 423] width 18 height 21
type input "**********"
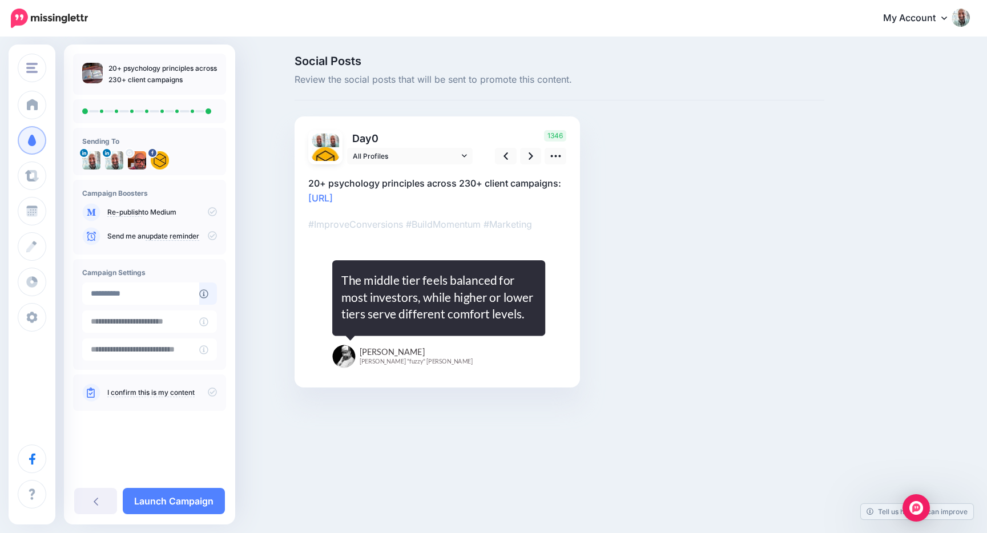
click at [209, 395] on icon at bounding box center [212, 392] width 9 height 9
click at [178, 498] on link "Launch Campaign" at bounding box center [174, 501] width 102 height 26
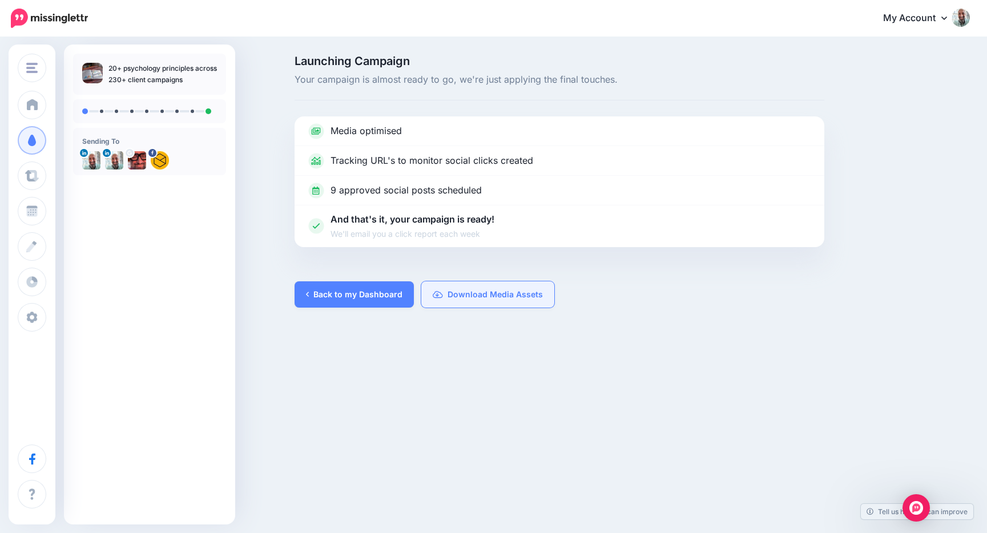
click at [505, 296] on link "Download Media Assets" at bounding box center [487, 294] width 133 height 26
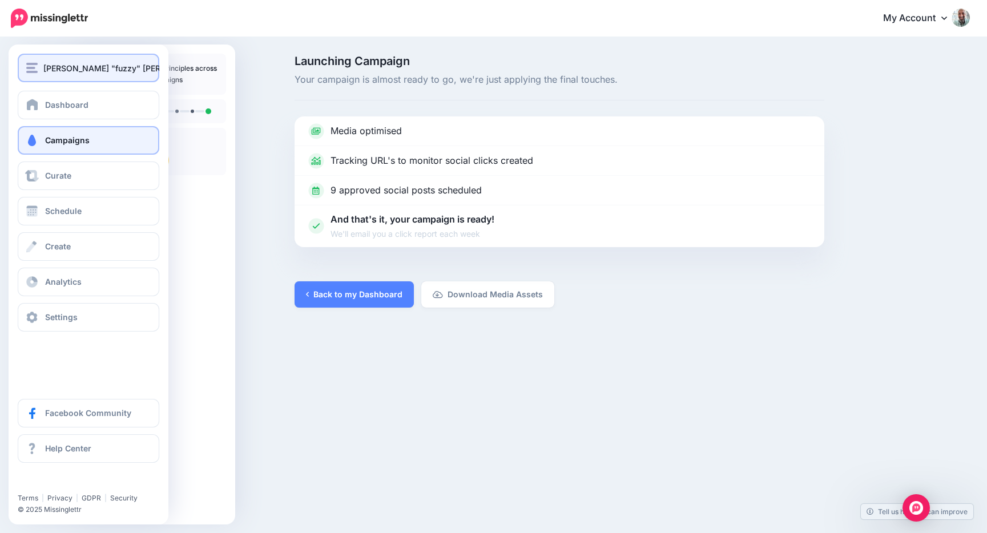
click at [38, 68] on div "[PERSON_NAME] "fuzzy" [PERSON_NAME]" at bounding box center [88, 68] width 124 height 13
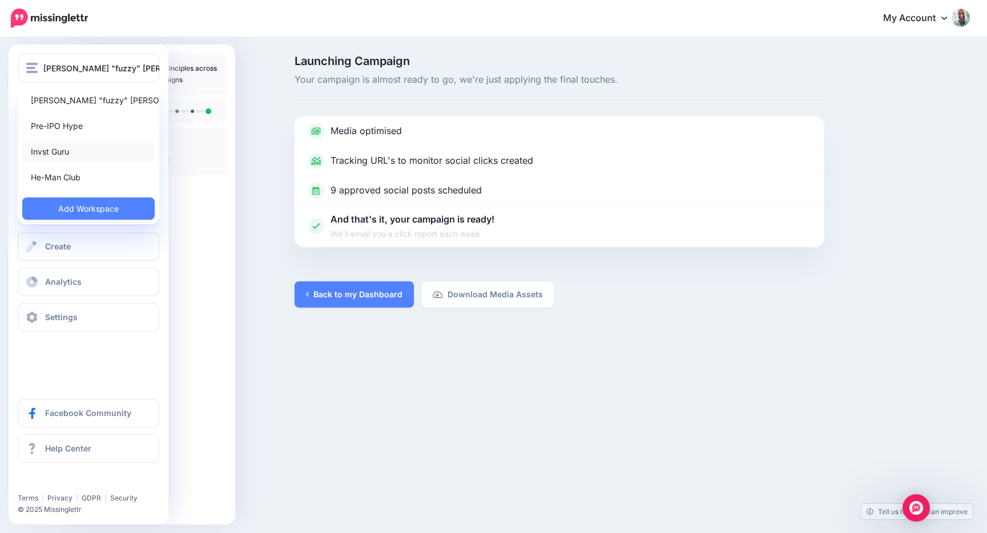
click at [48, 143] on link "Invst Guru" at bounding box center [88, 151] width 132 height 22
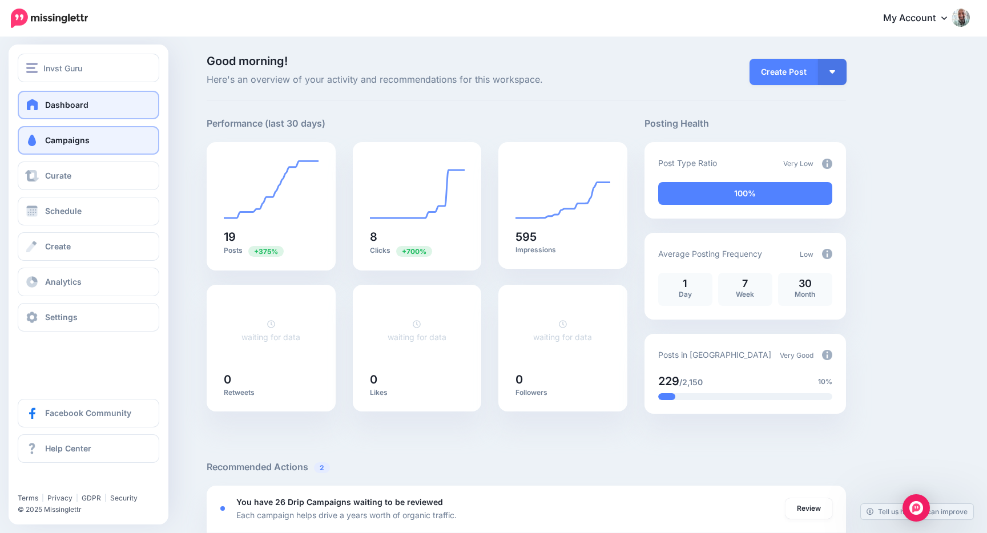
click at [31, 145] on span at bounding box center [32, 140] width 15 height 11
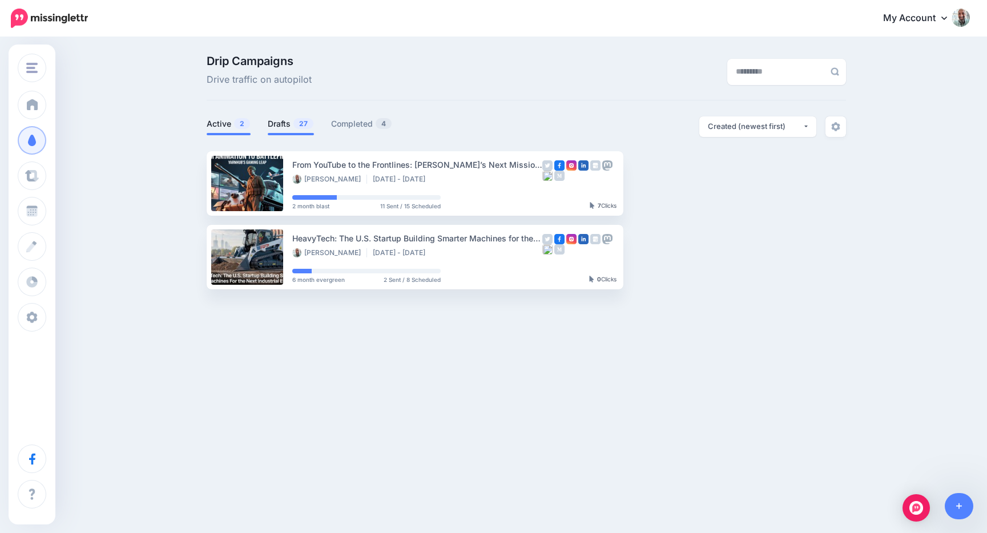
click at [288, 127] on link "Drafts 27" at bounding box center [291, 124] width 46 height 14
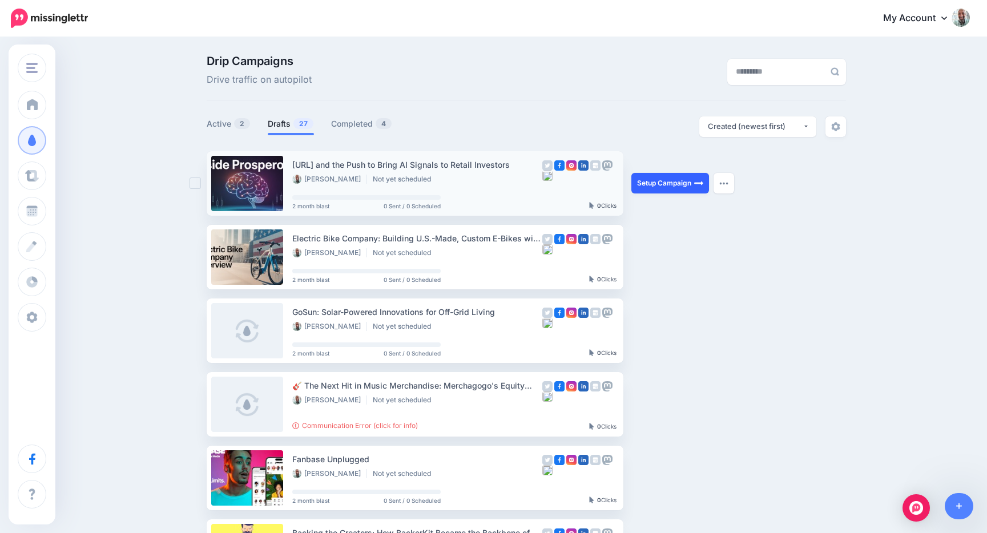
click at [667, 180] on link "Setup Campaign" at bounding box center [670, 183] width 78 height 21
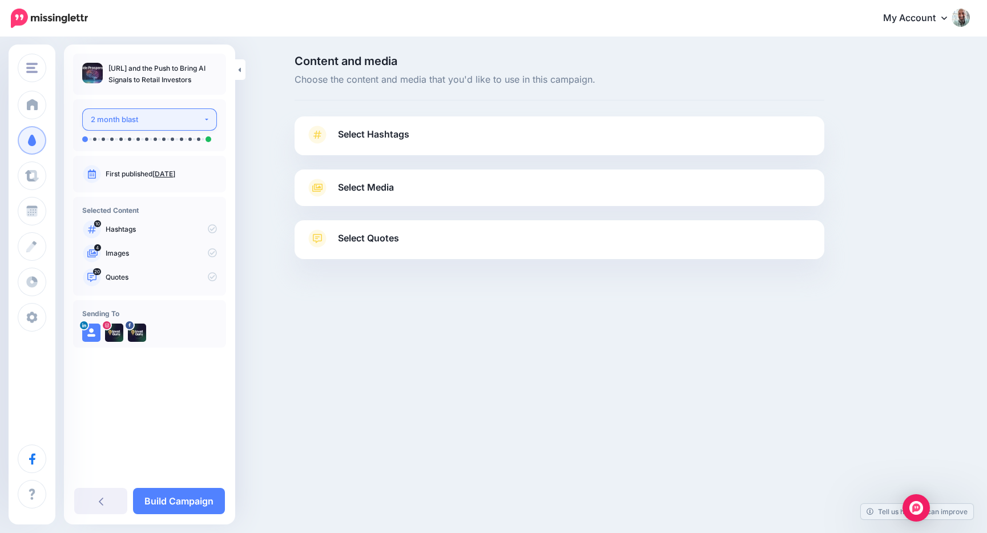
click at [187, 123] on div "2 month blast" at bounding box center [147, 119] width 112 height 13
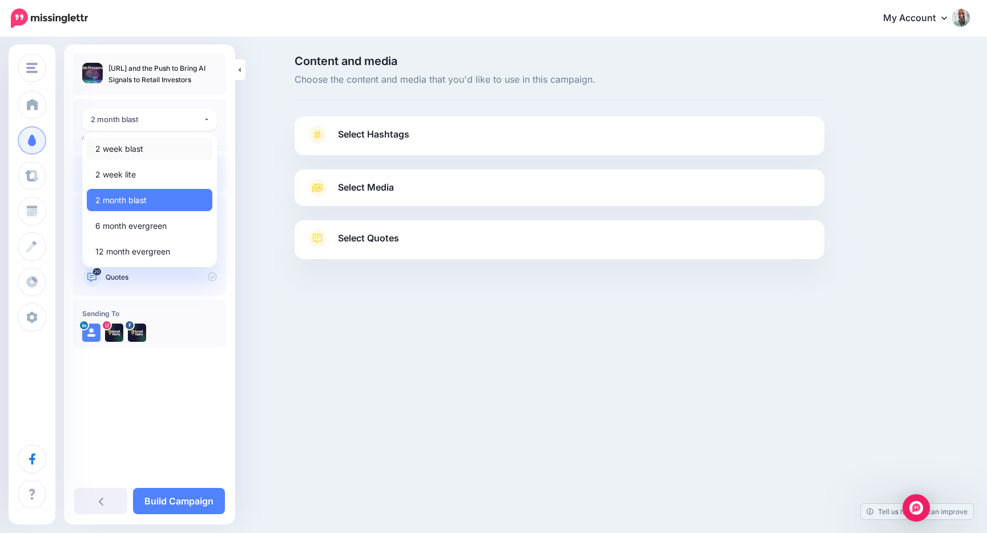
click at [144, 151] on link "2 week blast" at bounding box center [150, 149] width 126 height 22
select select "******"
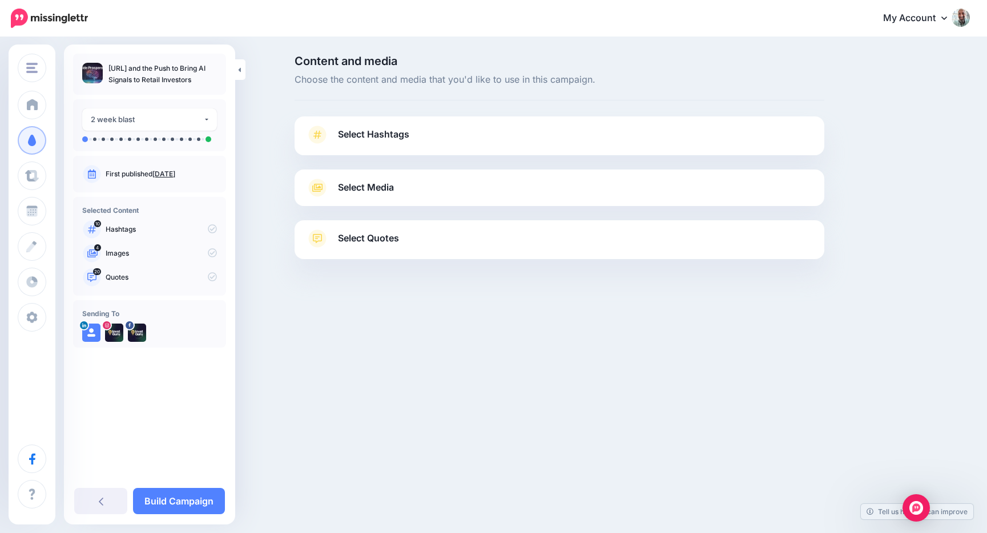
click at [454, 122] on div "Select Hashtags First let's make sure we're happy with the hashtags. Add, delet…" at bounding box center [560, 135] width 530 height 39
click at [451, 131] on link "Select Hashtags" at bounding box center [559, 141] width 507 height 30
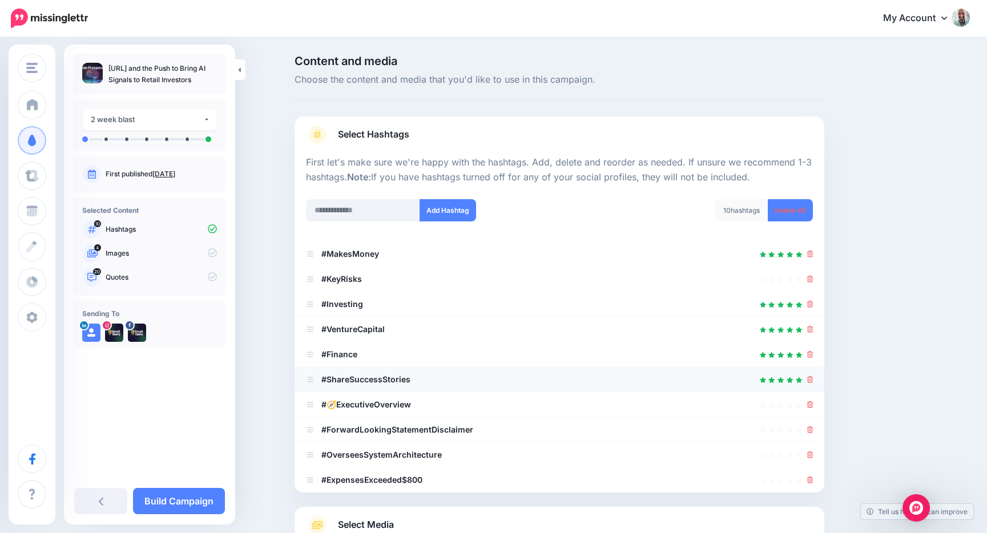
scroll to position [108, 0]
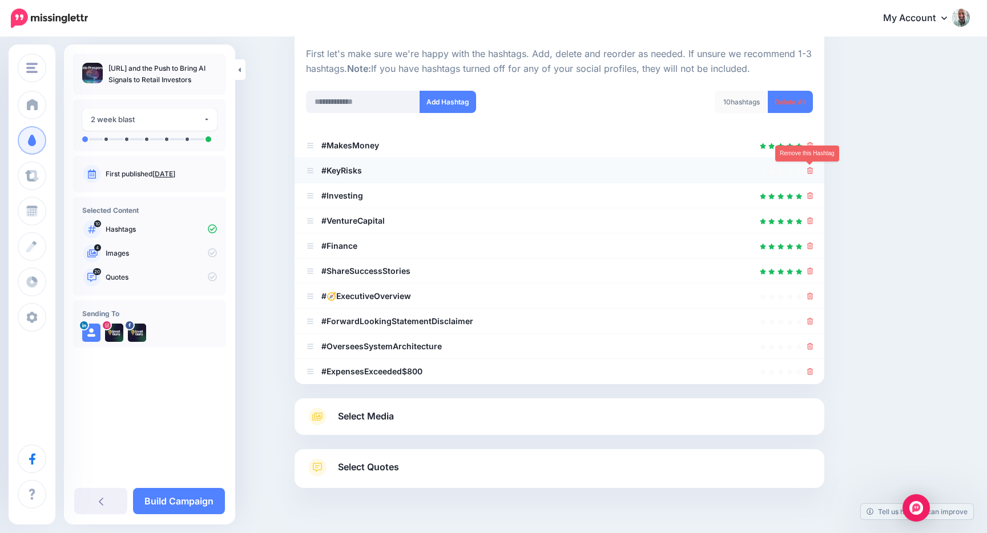
click at [809, 171] on icon at bounding box center [810, 170] width 6 height 7
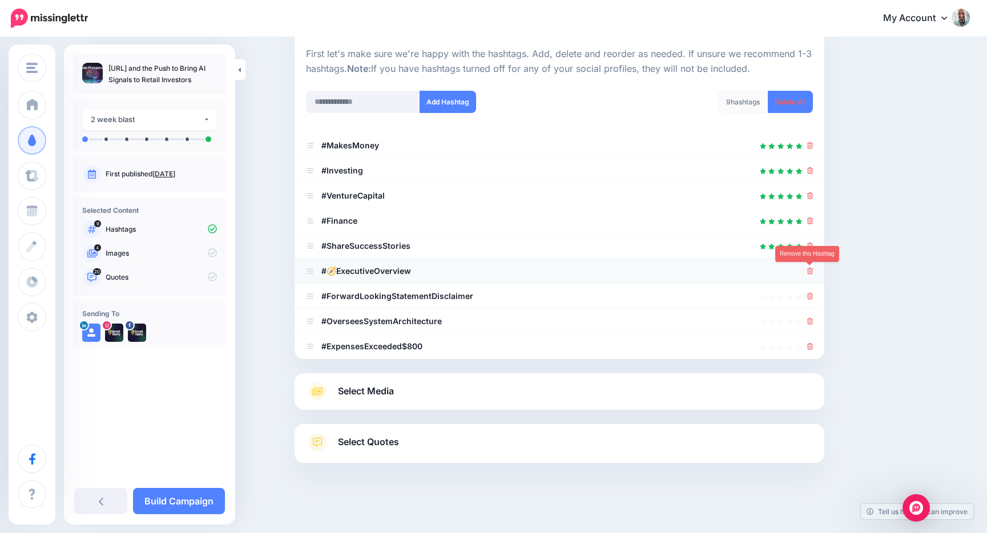
click at [810, 268] on icon at bounding box center [810, 271] width 6 height 7
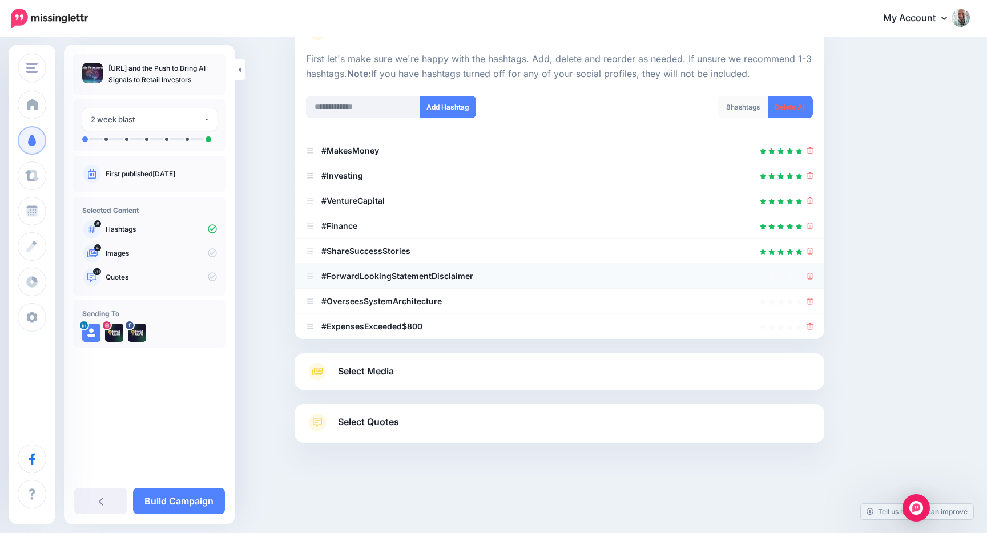
click at [810, 269] on div at bounding box center [810, 276] width 6 height 14
click at [810, 275] on icon at bounding box center [810, 276] width 6 height 7
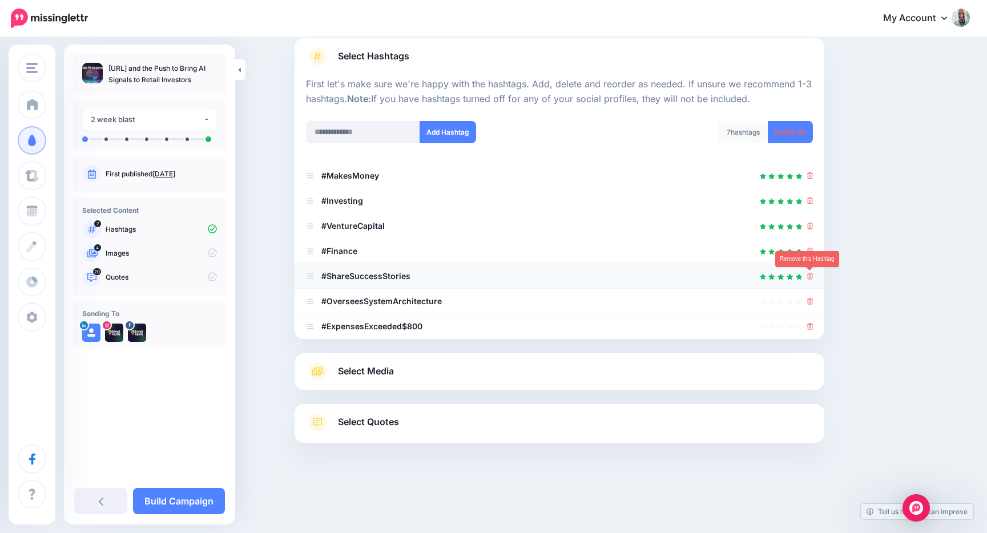
click at [810, 277] on icon at bounding box center [810, 276] width 6 height 7
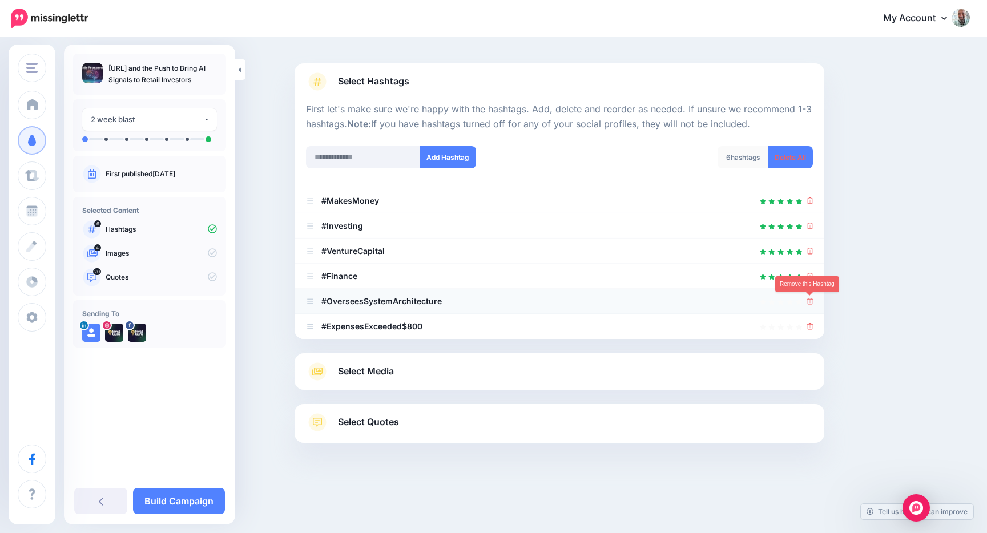
click at [812, 301] on icon at bounding box center [810, 301] width 6 height 7
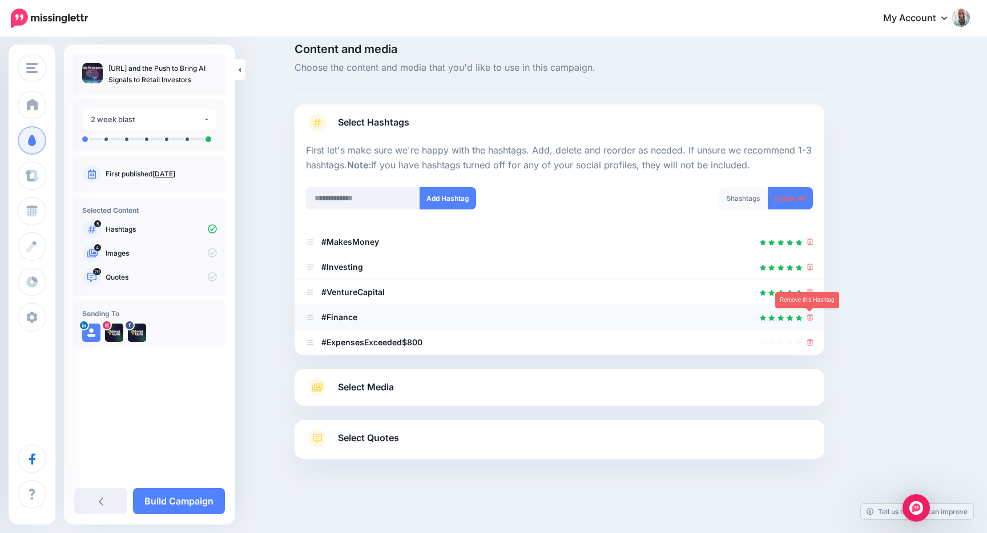
scroll to position [12, 0]
click at [810, 340] on icon at bounding box center [810, 342] width 6 height 7
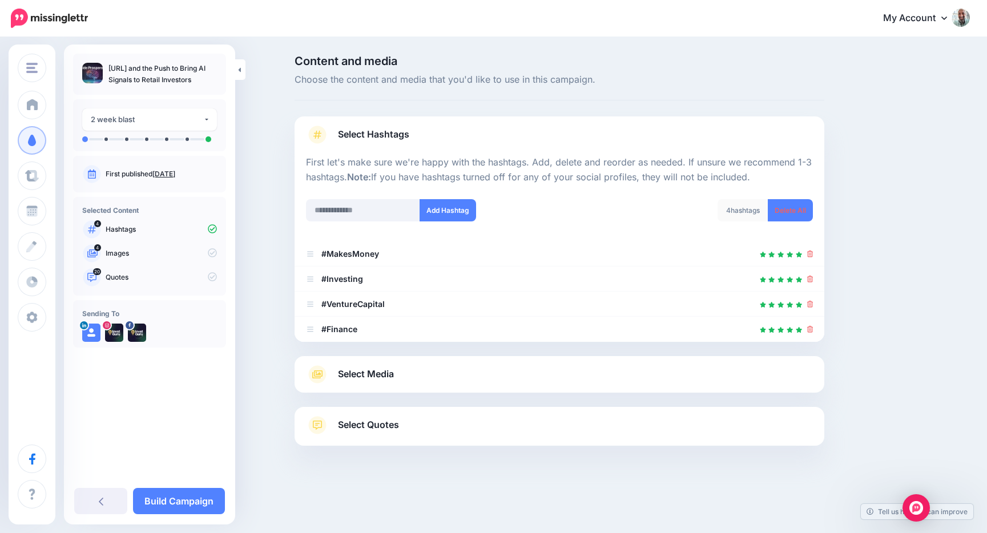
click at [365, 389] on div "Select Media Next, let's make sure we have the best media for this campaign. De…" at bounding box center [560, 374] width 530 height 37
click at [368, 376] on span "Select Media" at bounding box center [366, 373] width 56 height 15
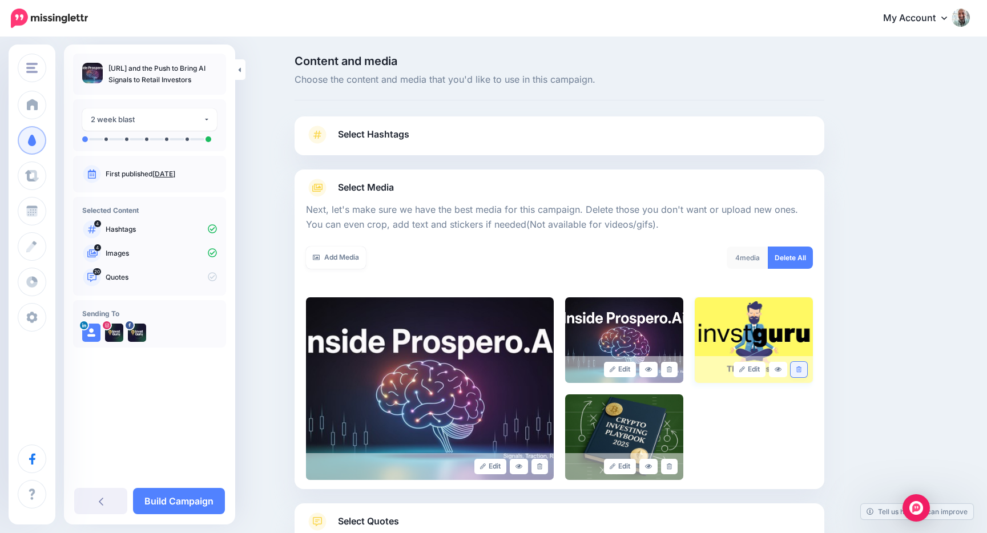
click at [801, 368] on link at bounding box center [799, 369] width 17 height 15
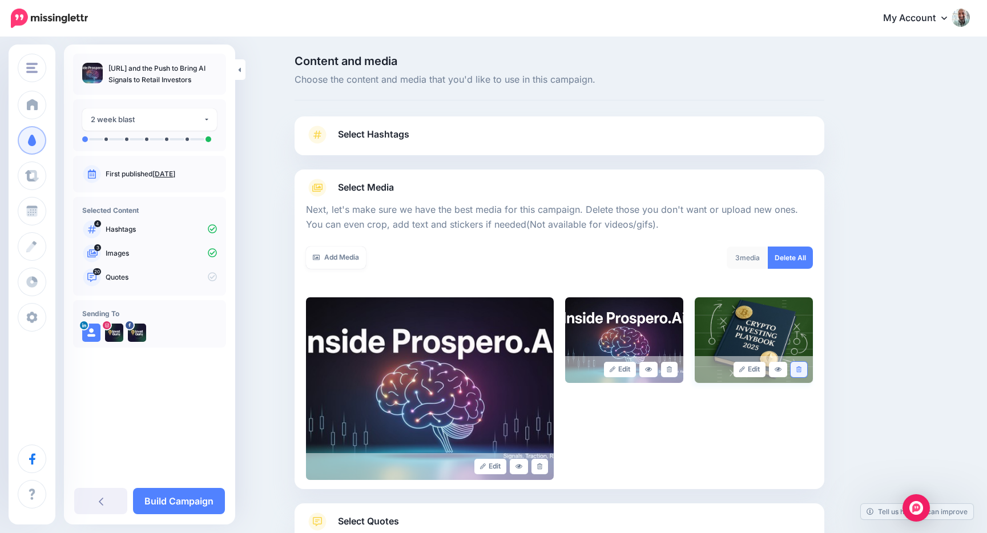
click at [802, 368] on link at bounding box center [799, 369] width 17 height 15
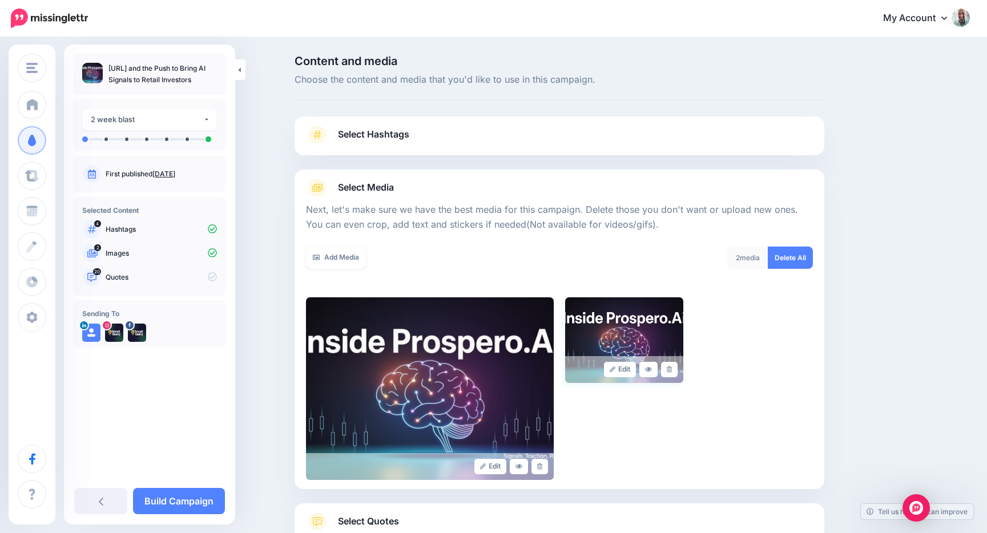
scroll to position [83, 0]
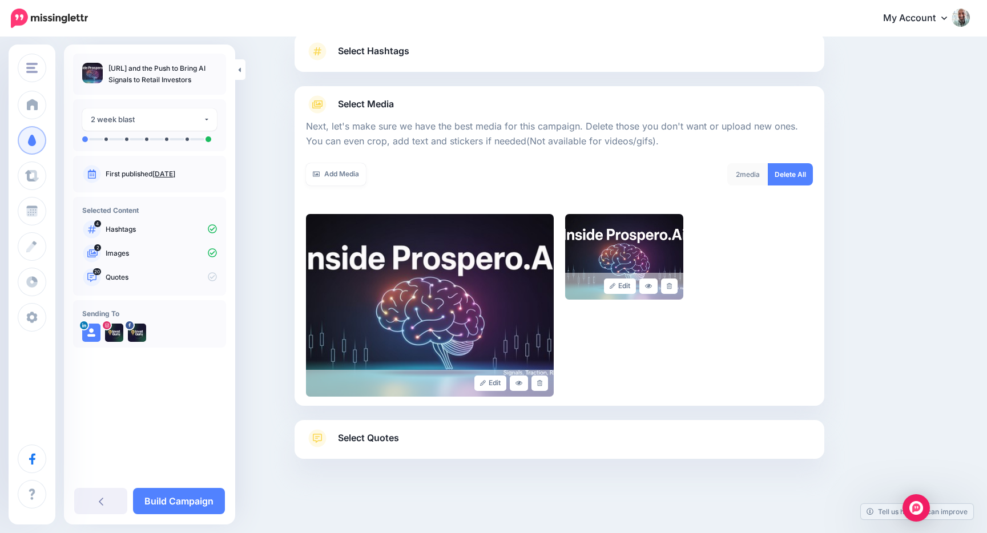
click at [396, 432] on span "Select Quotes" at bounding box center [368, 437] width 61 height 15
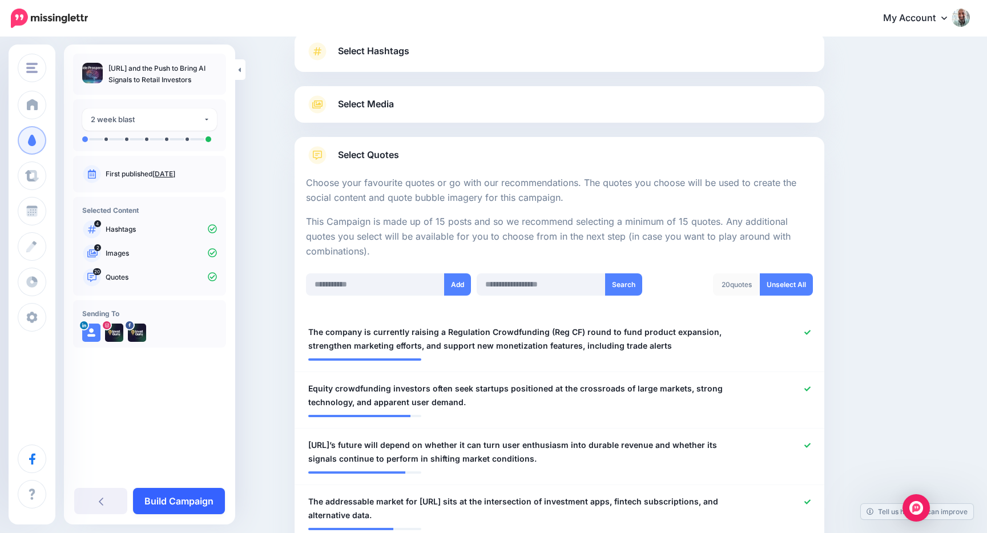
click at [167, 496] on link "Build Campaign" at bounding box center [179, 501] width 92 height 26
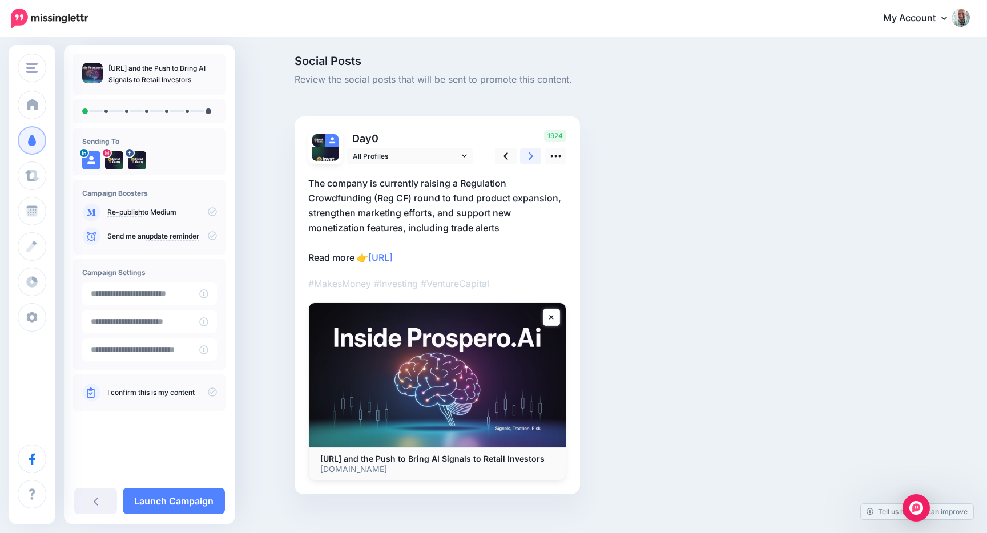
click at [526, 152] on link at bounding box center [531, 156] width 22 height 17
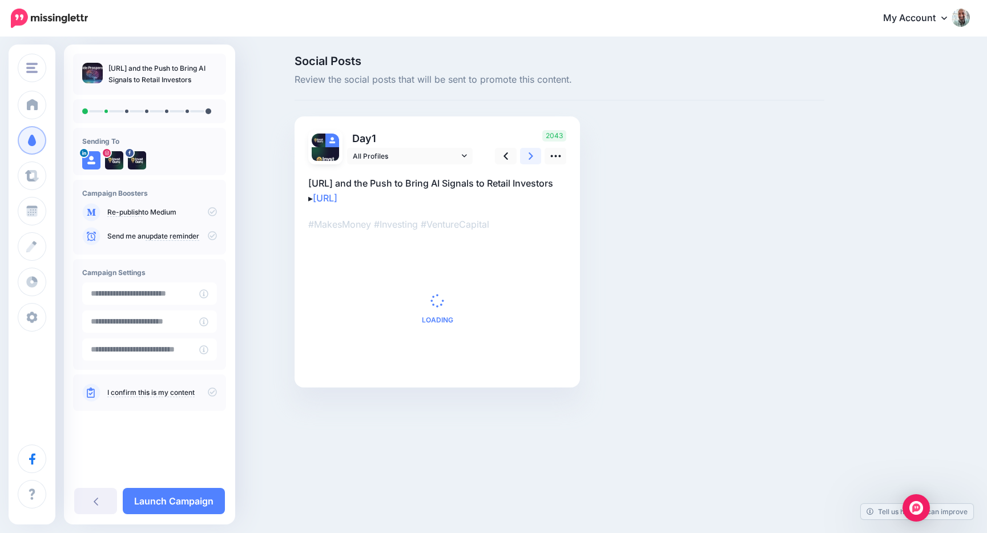
click at [526, 152] on link at bounding box center [531, 156] width 22 height 17
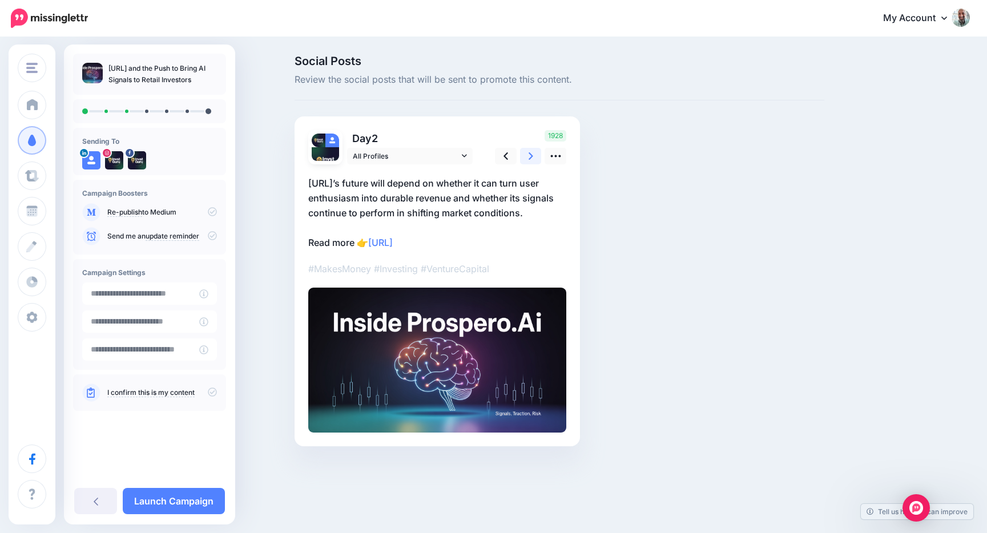
click at [526, 152] on link at bounding box center [531, 156] width 22 height 17
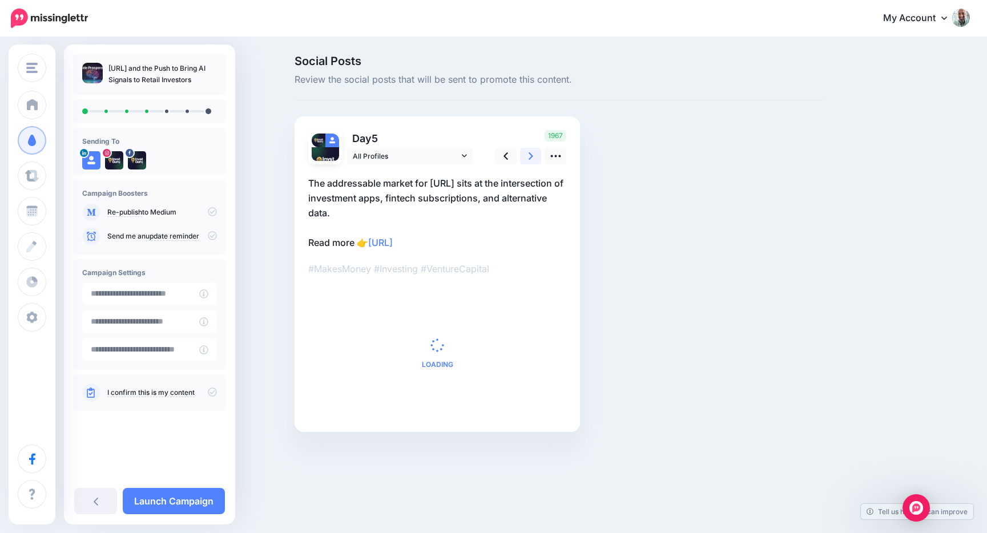
click at [526, 152] on link at bounding box center [531, 156] width 22 height 17
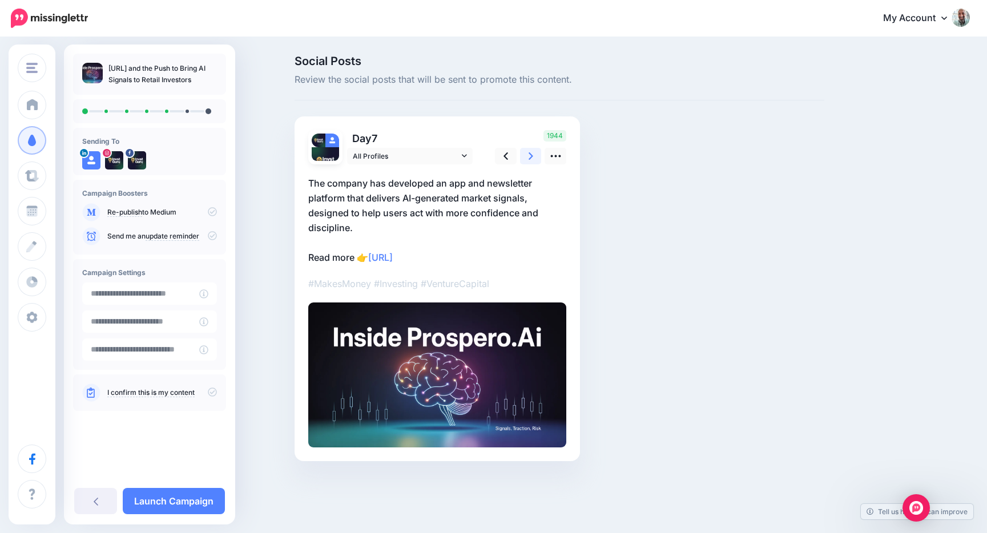
click at [526, 152] on link at bounding box center [531, 156] width 22 height 17
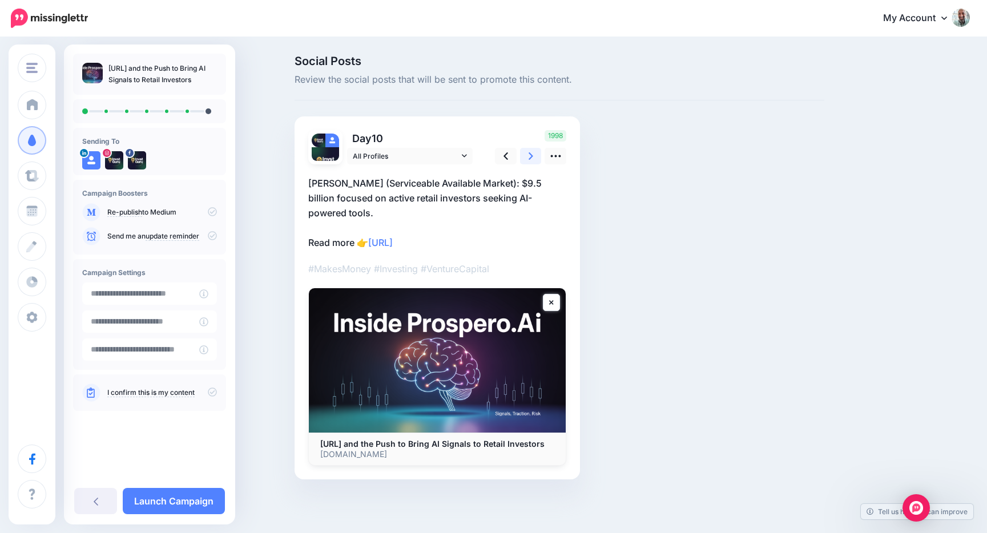
click at [526, 152] on link at bounding box center [531, 156] width 22 height 17
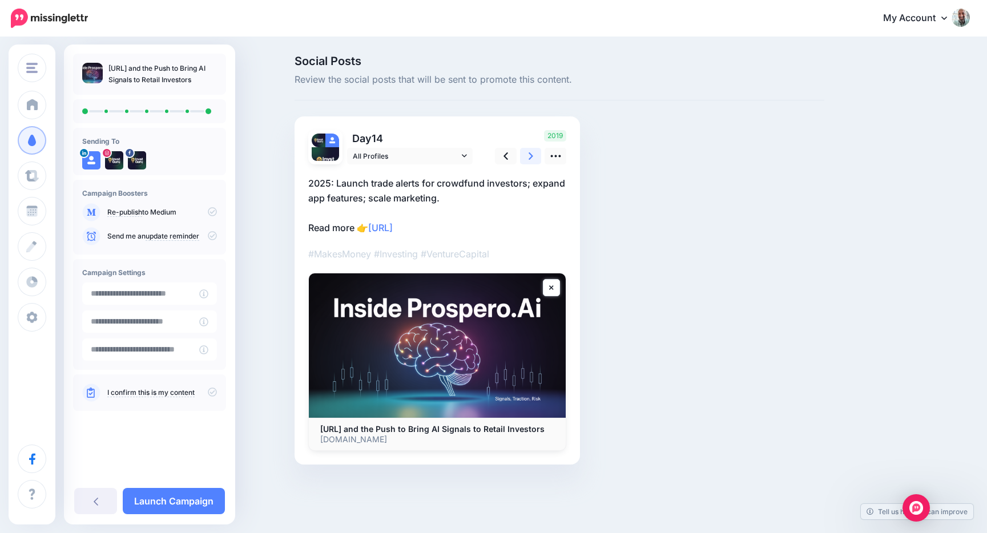
click at [526, 152] on link at bounding box center [531, 156] width 22 height 17
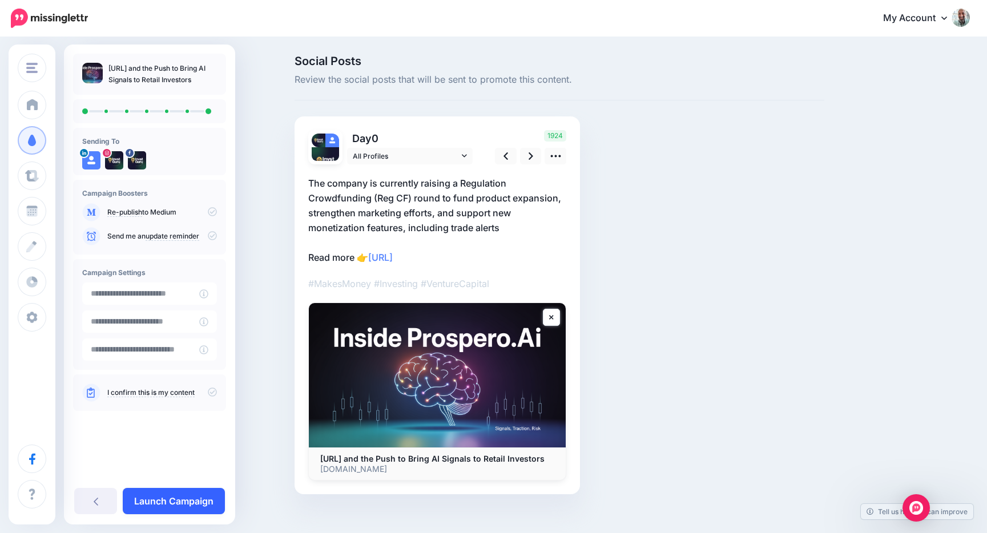
click at [150, 503] on link "Launch Campaign" at bounding box center [174, 501] width 102 height 26
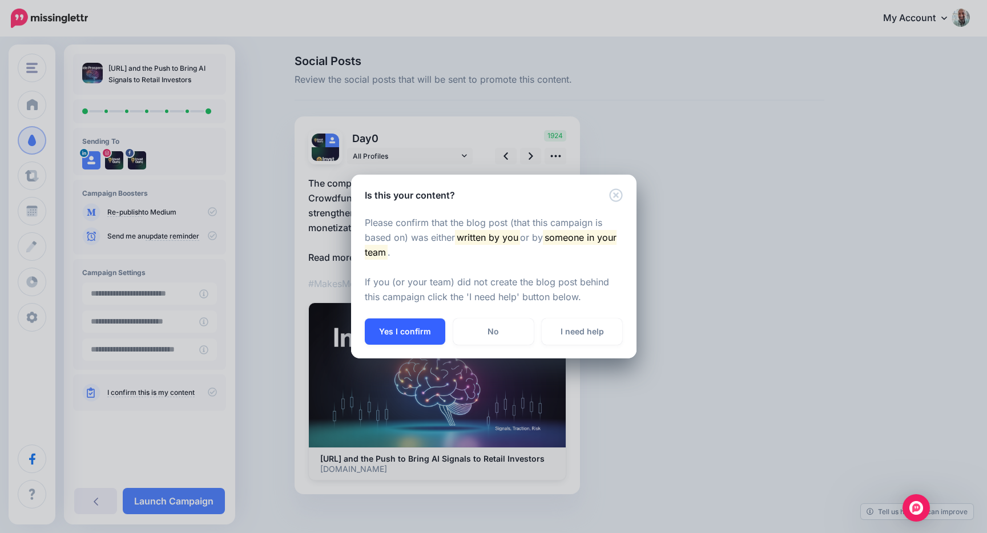
click at [412, 331] on button "Yes I confirm" at bounding box center [405, 331] width 80 height 26
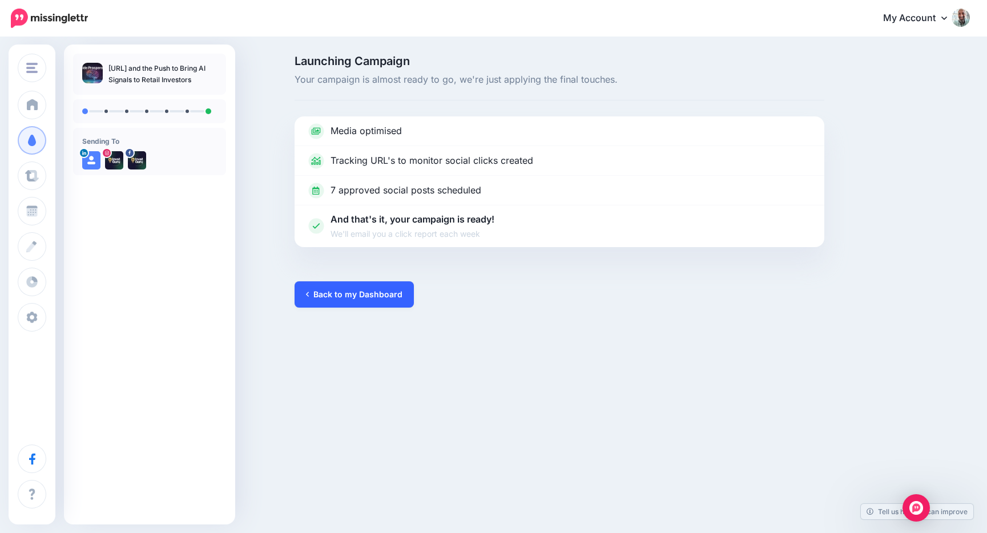
click at [369, 299] on link "Back to my Dashboard" at bounding box center [354, 294] width 119 height 26
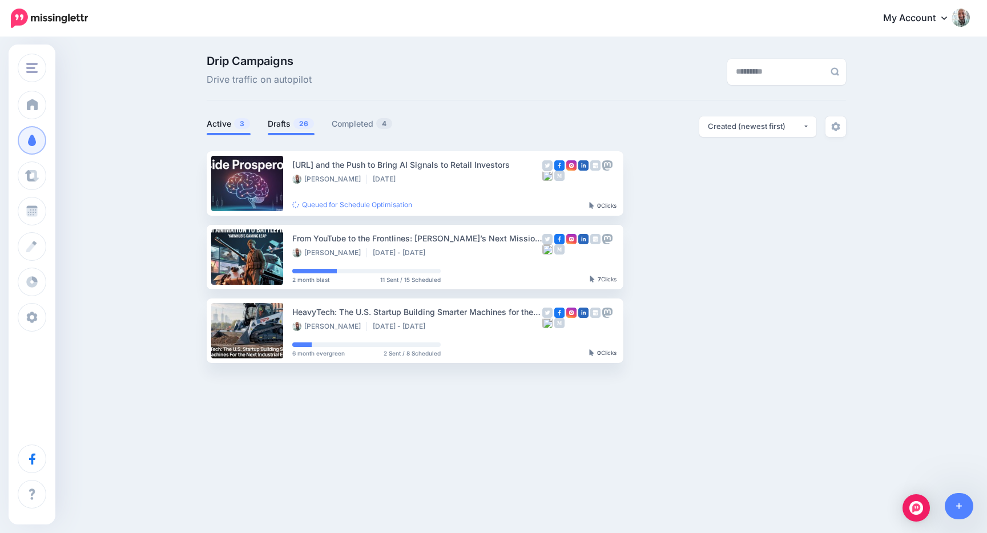
click at [290, 126] on link "Drafts 26" at bounding box center [291, 124] width 47 height 14
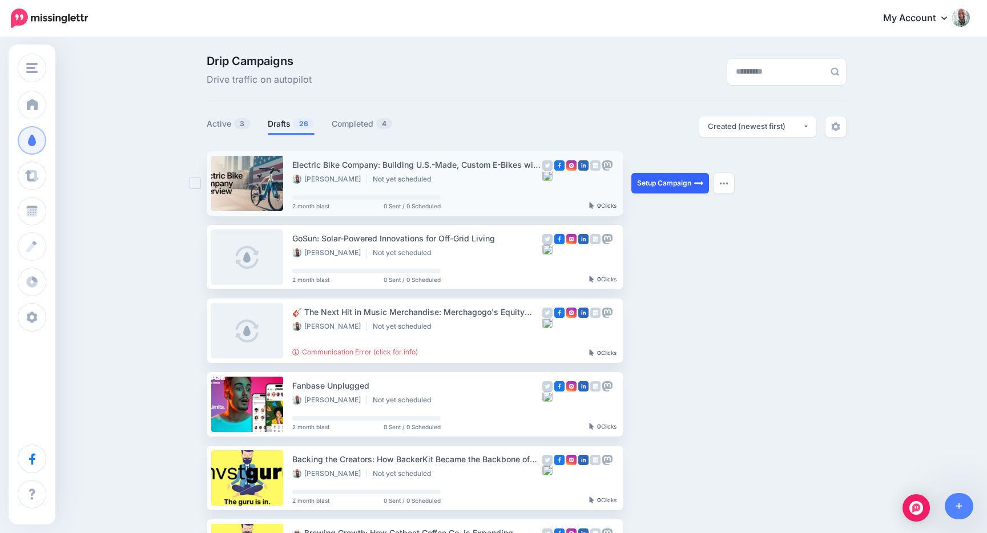
click at [677, 184] on link "Setup Campaign" at bounding box center [670, 183] width 78 height 21
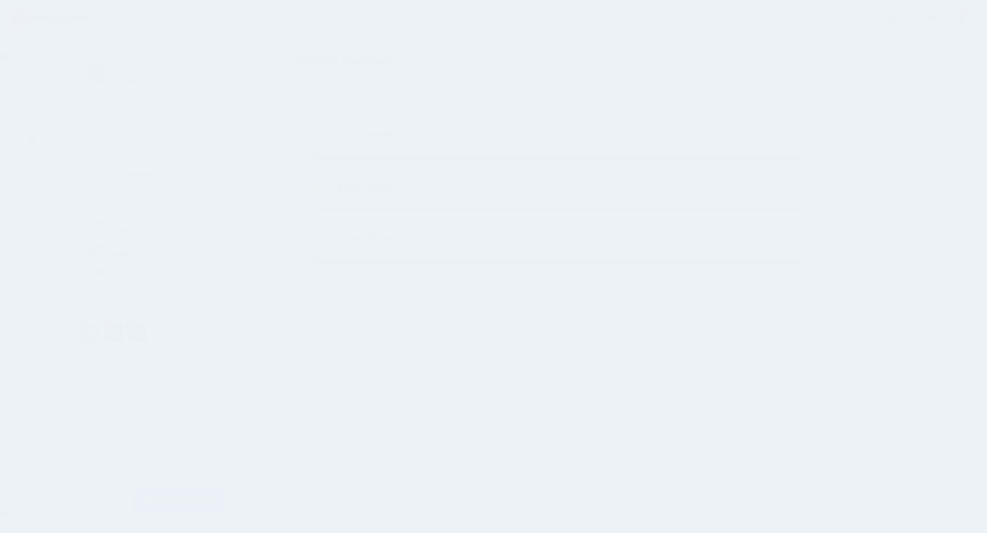
click at [677, 184] on link "Select Media" at bounding box center [559, 188] width 507 height 18
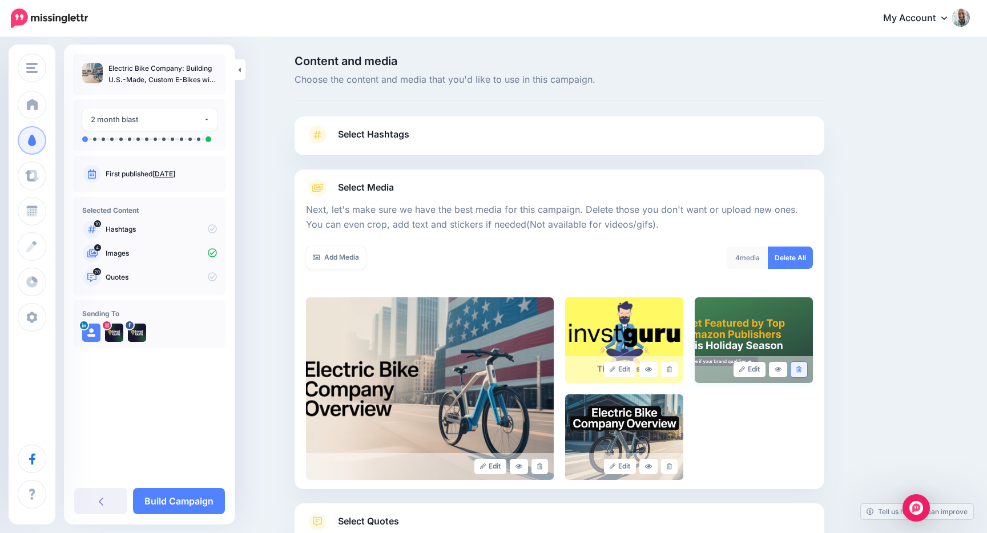
click at [803, 370] on link at bounding box center [799, 369] width 17 height 15
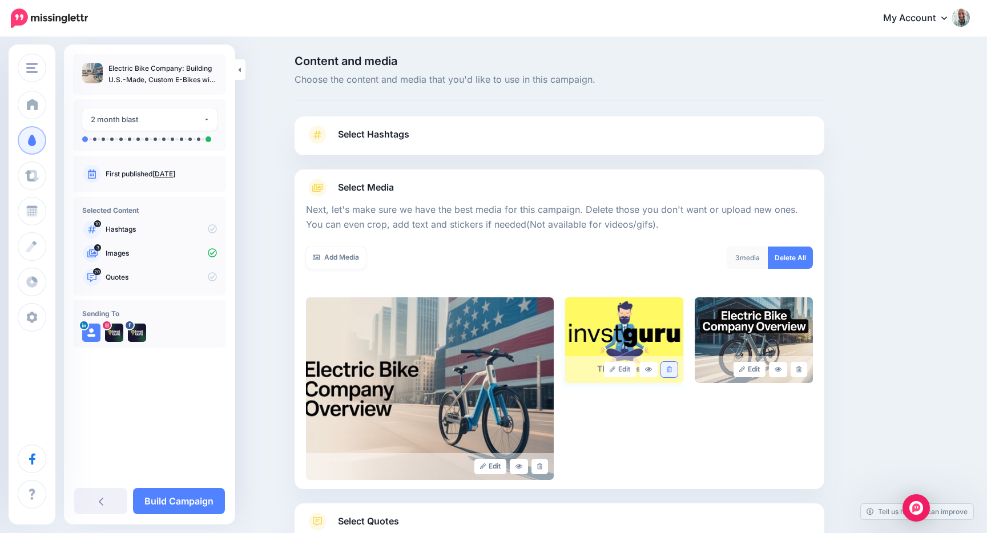
click at [671, 366] on icon at bounding box center [669, 369] width 5 height 6
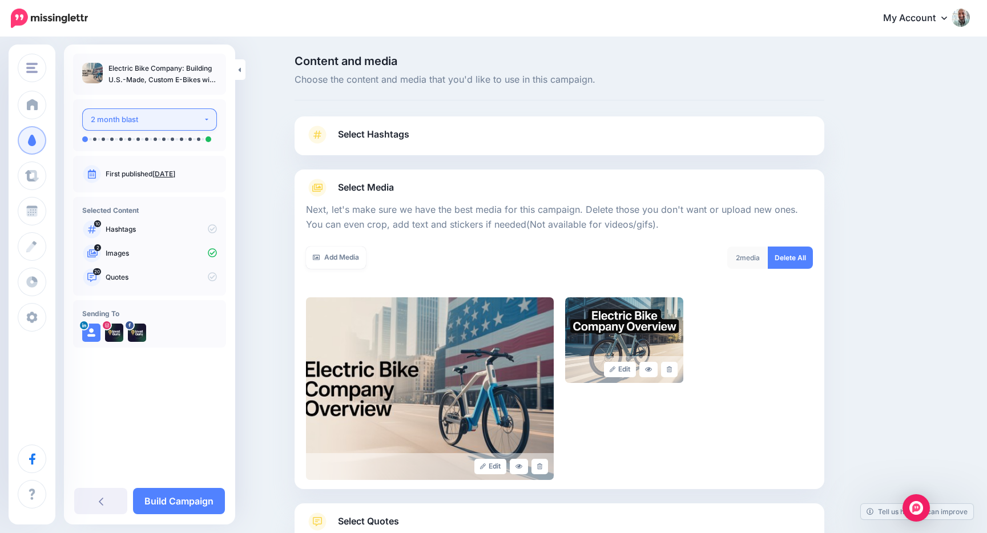
click at [198, 116] on div "2 month blast" at bounding box center [147, 119] width 112 height 13
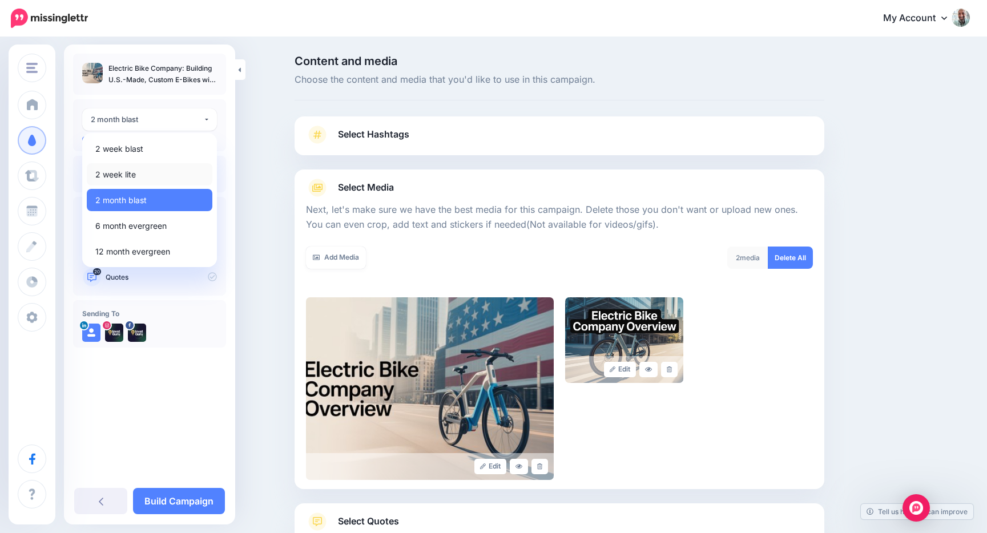
click at [128, 170] on span "2 week lite" at bounding box center [115, 175] width 41 height 14
select select "******"
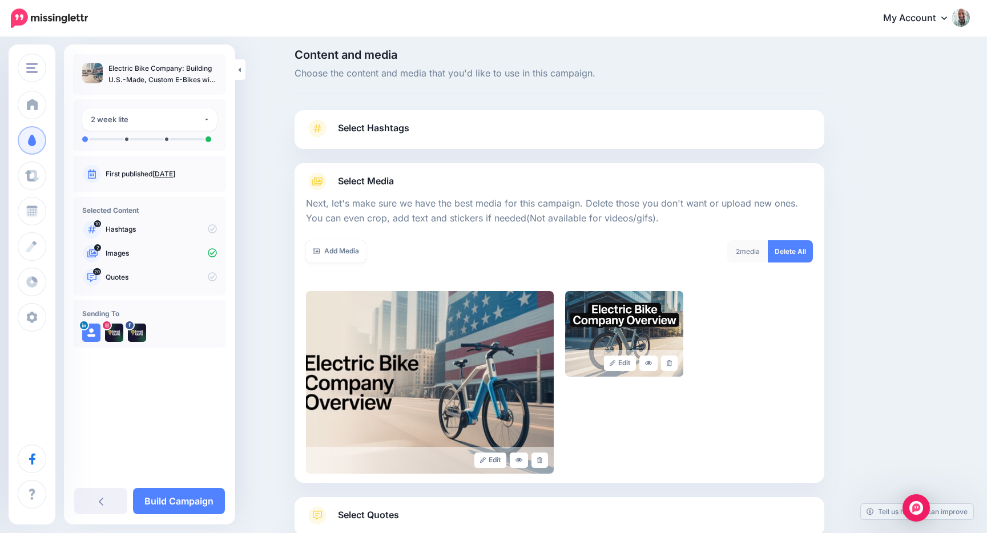
scroll to position [5, 0]
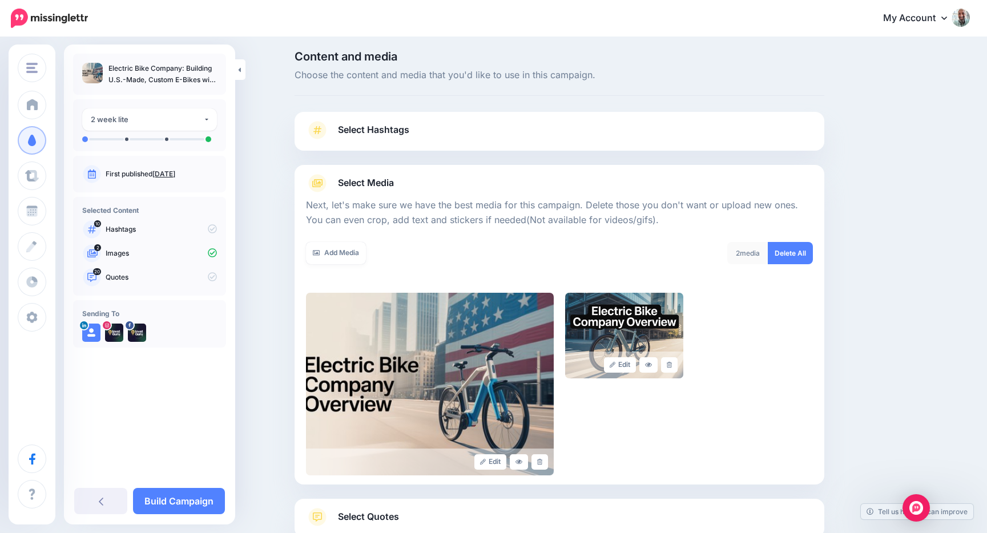
click at [430, 114] on div "Select Hashtags First let's make sure we're happy with the hashtags. Add, delet…" at bounding box center [560, 131] width 530 height 39
click at [430, 127] on link "Select Hashtags" at bounding box center [559, 136] width 507 height 30
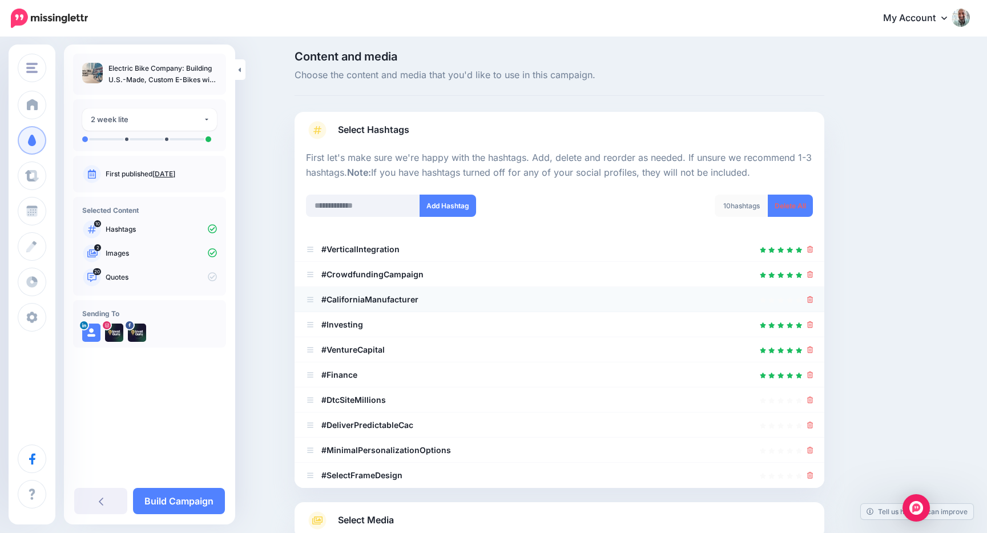
click at [804, 300] on div at bounding box center [559, 300] width 507 height 14
click at [809, 300] on icon at bounding box center [810, 299] width 6 height 7
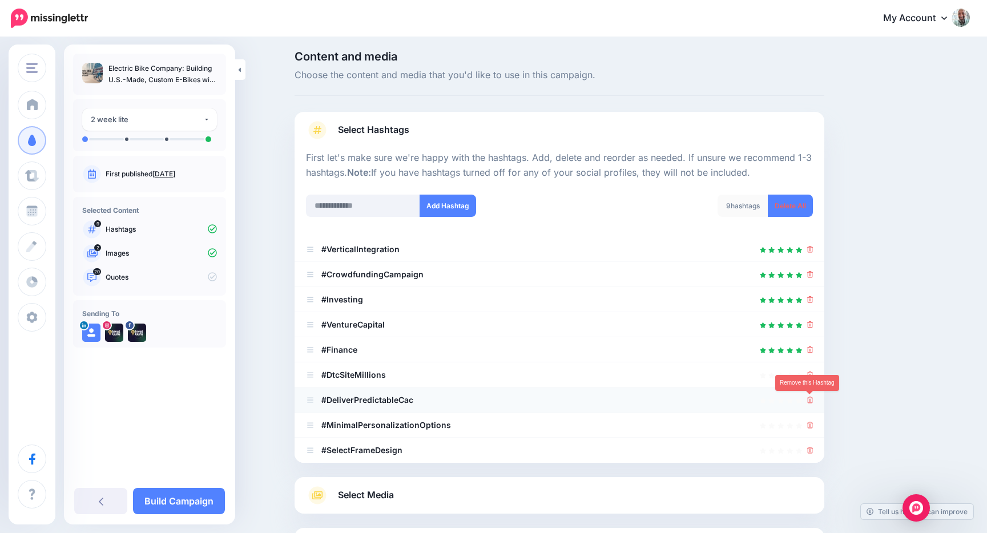
click at [810, 398] on icon at bounding box center [810, 400] width 6 height 7
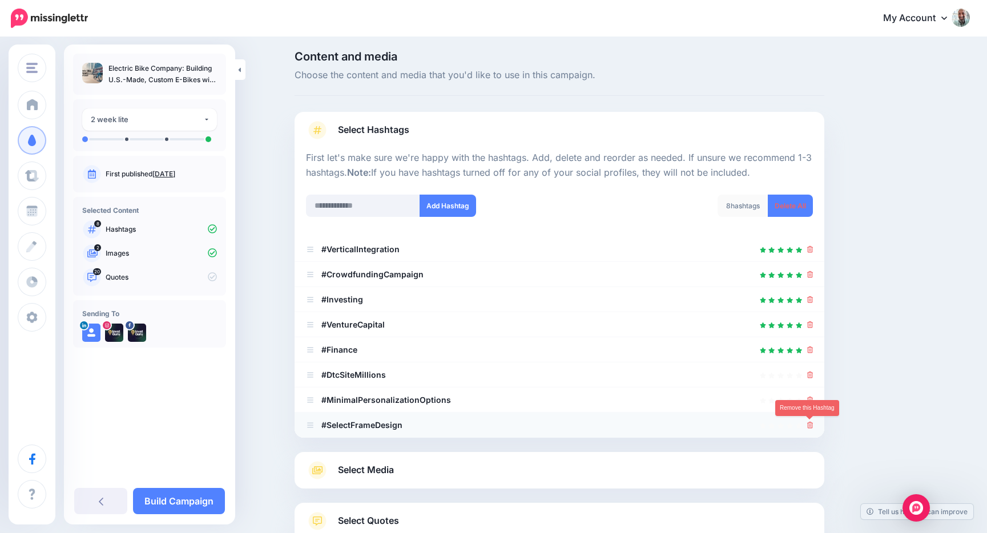
click at [809, 423] on icon at bounding box center [810, 425] width 6 height 7
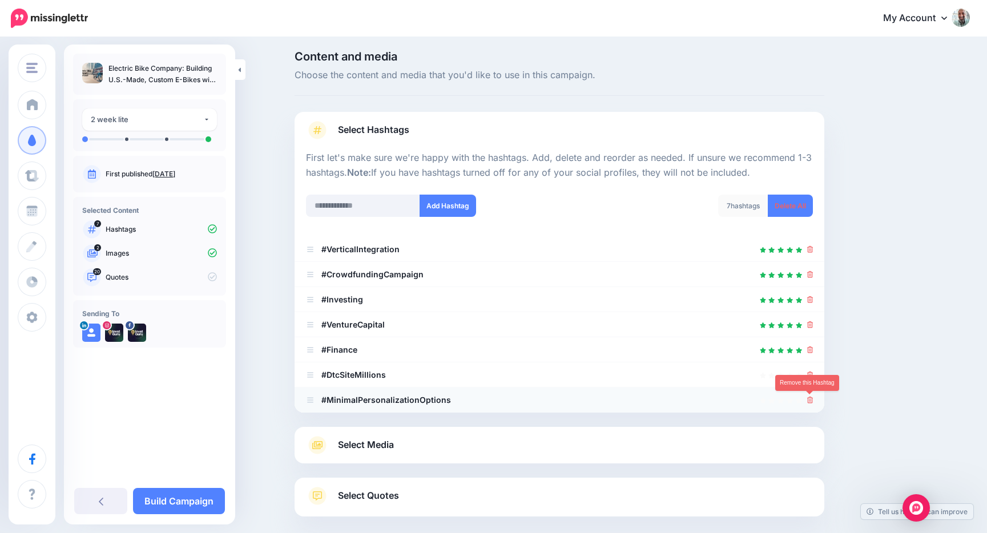
click at [810, 398] on icon at bounding box center [810, 400] width 6 height 7
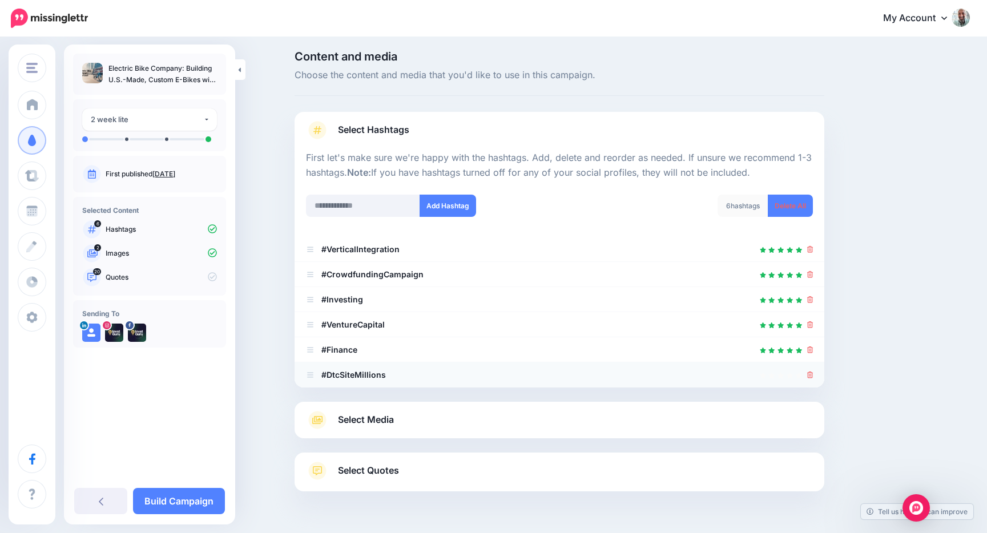
click at [808, 376] on icon at bounding box center [810, 375] width 6 height 7
click at [429, 438] on div at bounding box center [560, 445] width 530 height 14
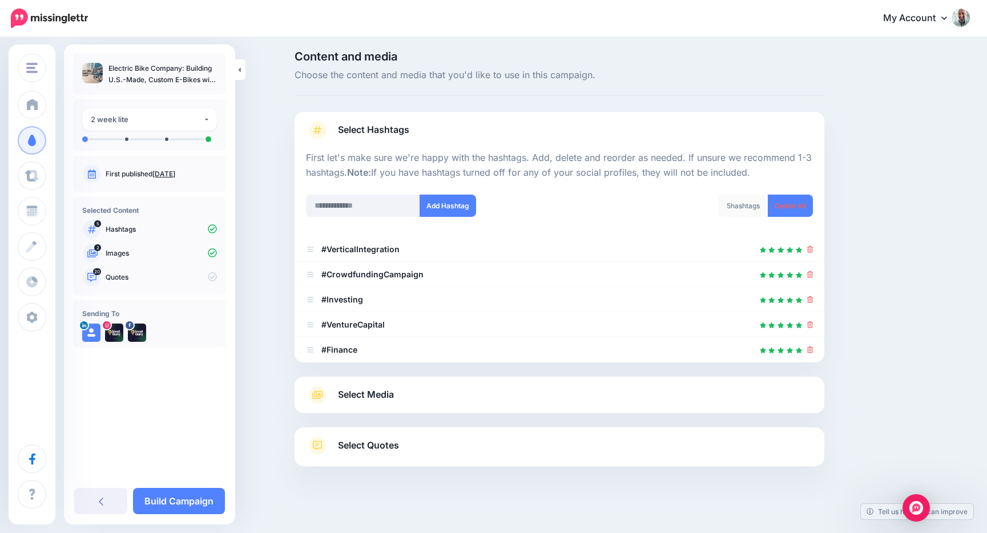
click at [489, 392] on link "Select Media" at bounding box center [559, 395] width 507 height 18
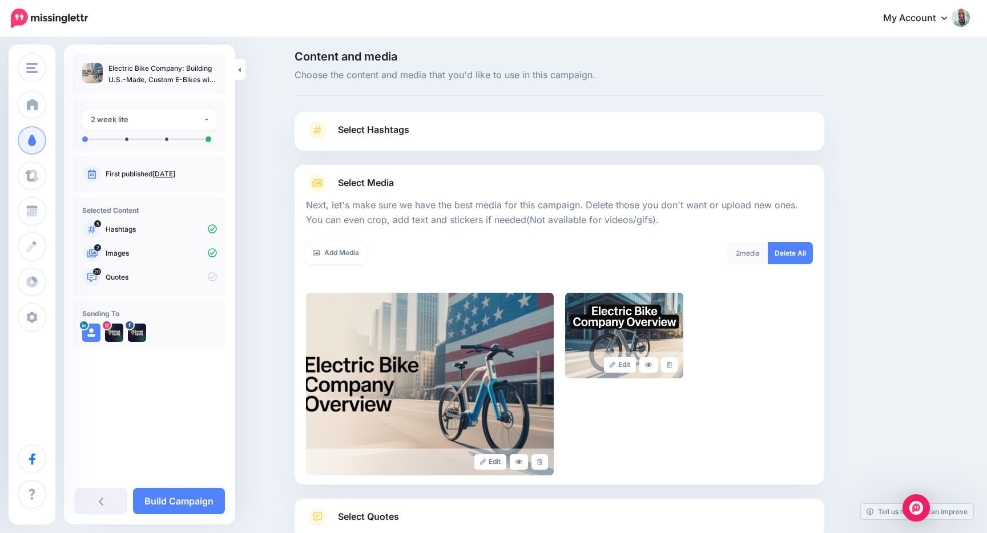
scroll to position [83, 0]
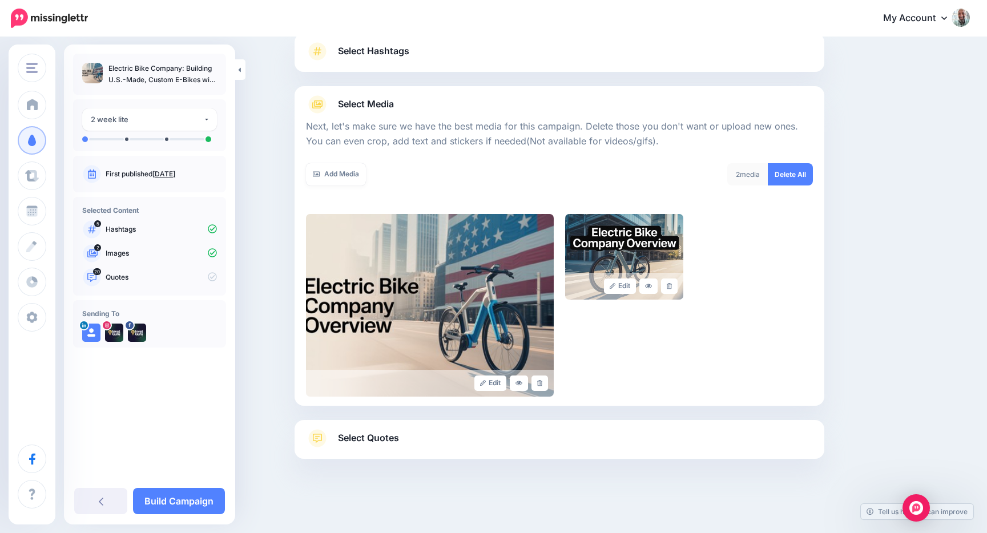
click at [406, 424] on div "Select Quotes Choose your favourite quotes or go with our recommendations. The …" at bounding box center [560, 439] width 530 height 39
click at [401, 430] on link "Select Quotes" at bounding box center [559, 444] width 507 height 30
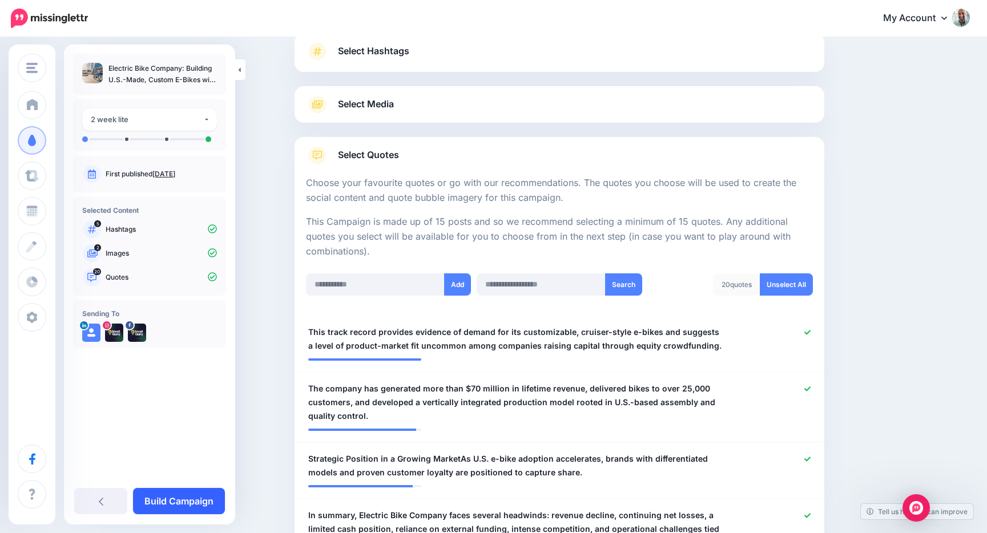
click at [186, 493] on link "Build Campaign" at bounding box center [179, 501] width 92 height 26
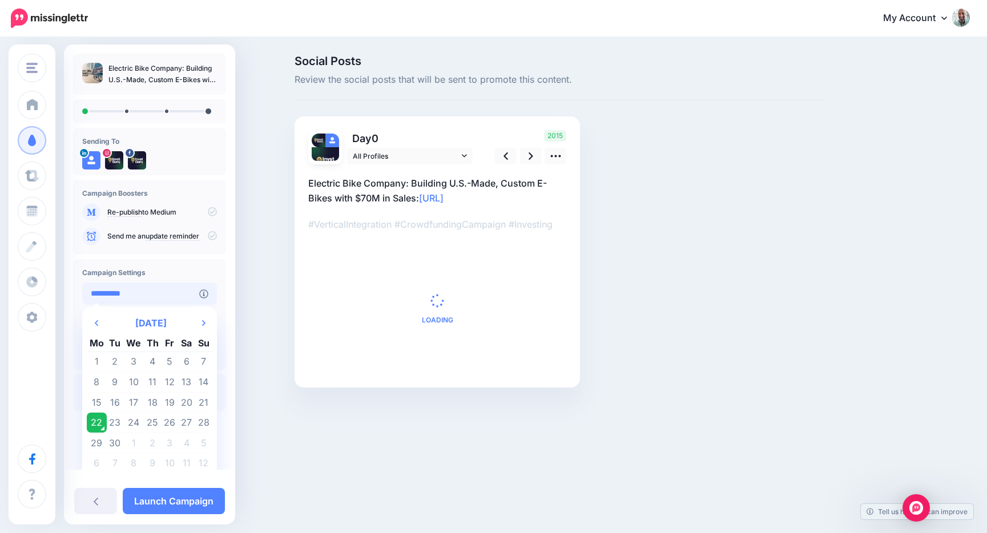
click at [153, 295] on input "**********" at bounding box center [140, 294] width 117 height 22
click at [148, 422] on td "25" at bounding box center [153, 423] width 18 height 21
type input "**********"
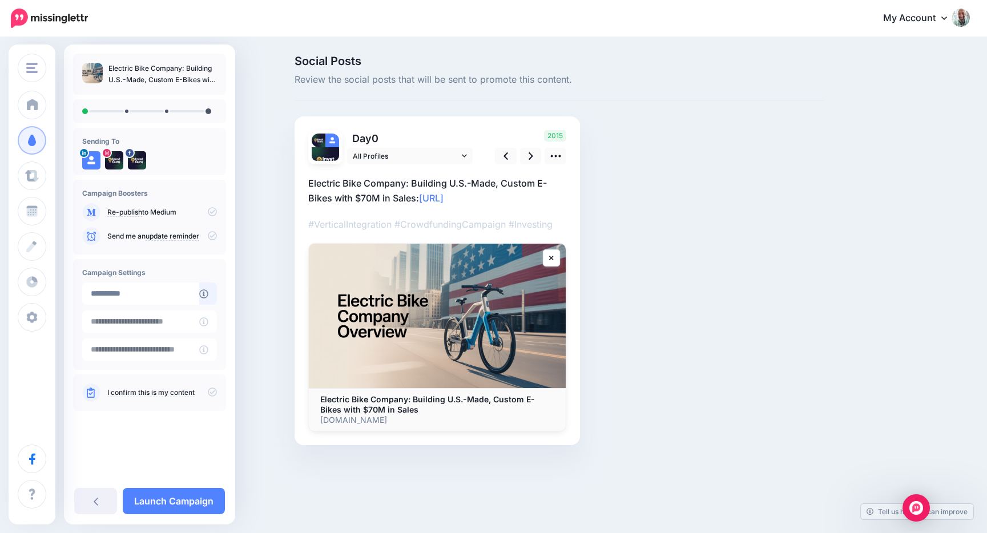
click at [218, 396] on div "I confirm this is my content" at bounding box center [149, 392] width 153 height 37
click at [214, 393] on icon at bounding box center [212, 392] width 9 height 9
click at [530, 154] on icon at bounding box center [531, 155] width 5 height 7
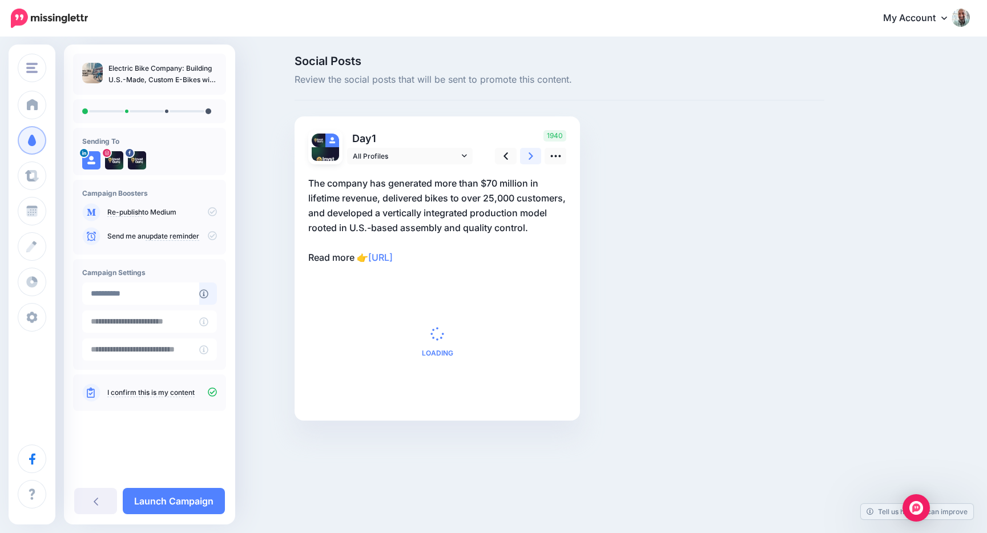
click at [530, 154] on icon at bounding box center [531, 155] width 5 height 7
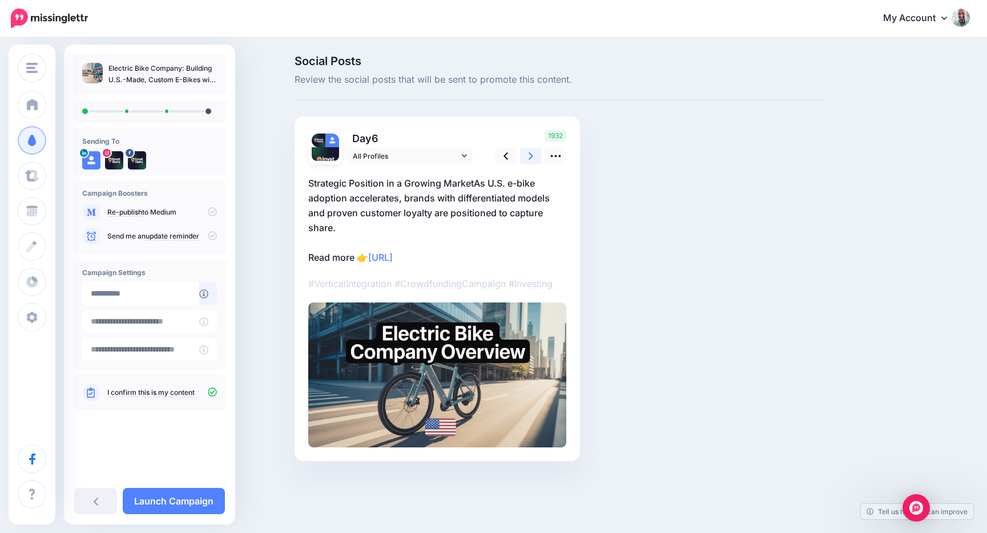
click at [530, 154] on icon at bounding box center [531, 155] width 5 height 7
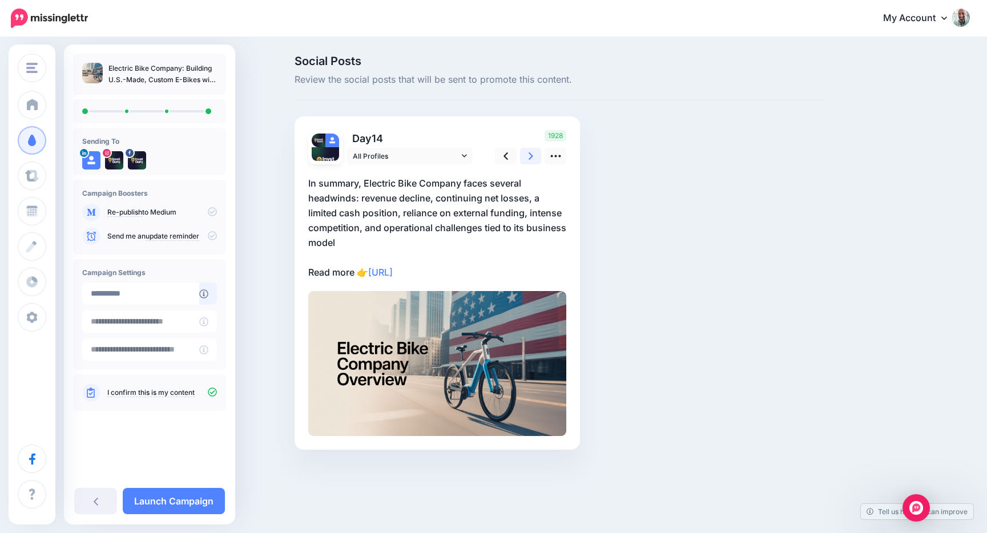
click at [530, 154] on icon at bounding box center [531, 155] width 5 height 7
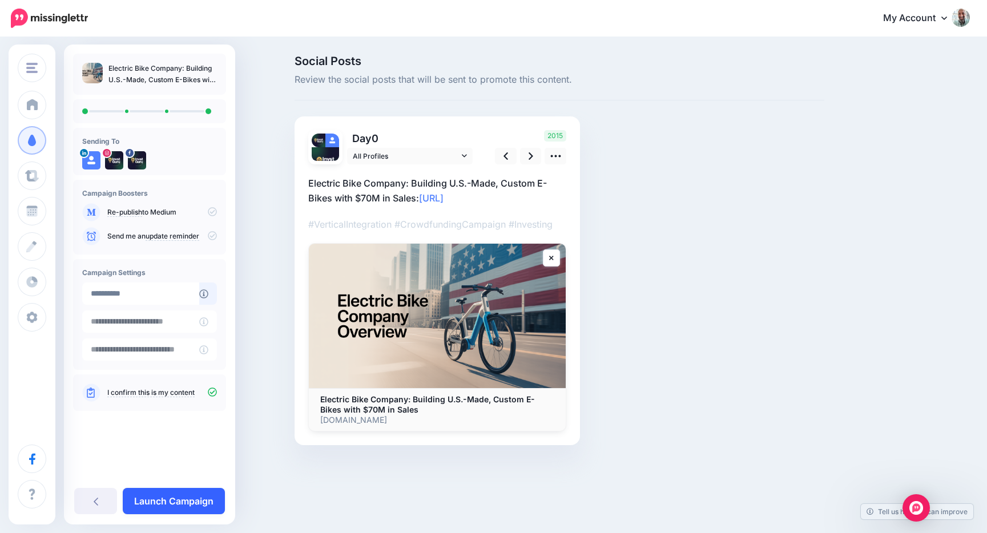
click at [155, 496] on link "Launch Campaign" at bounding box center [174, 501] width 102 height 26
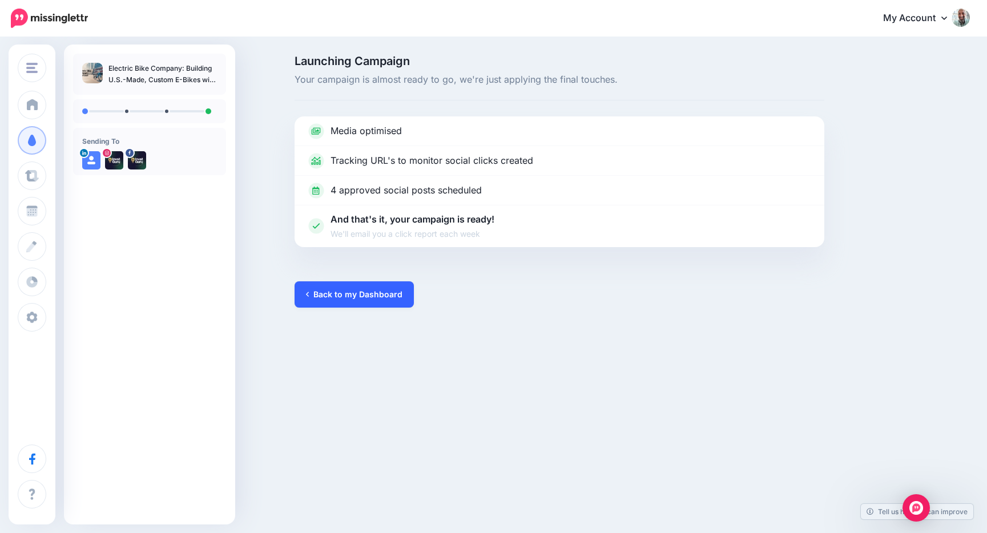
click at [357, 295] on link "Back to my Dashboard" at bounding box center [354, 294] width 119 height 26
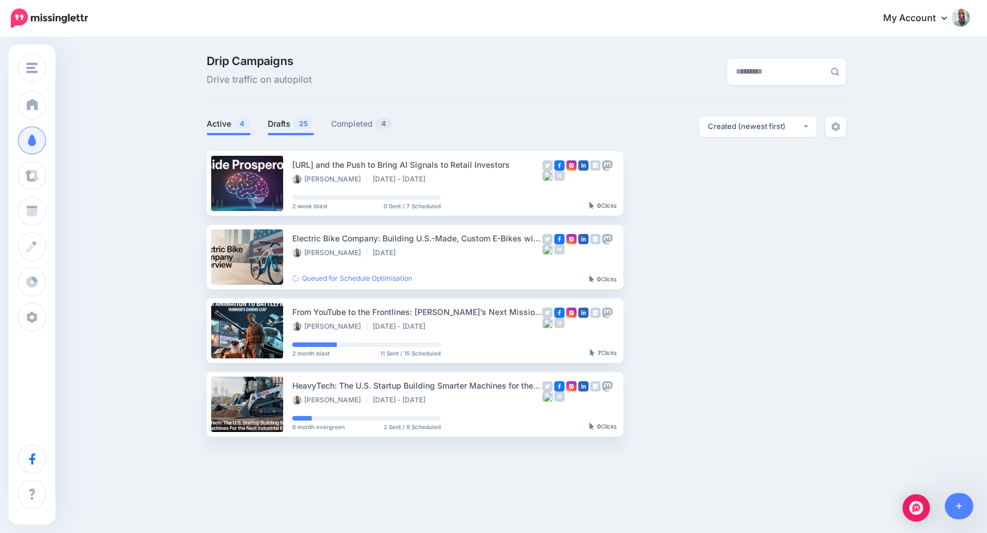
click at [289, 131] on li "Drafts 25" at bounding box center [291, 125] width 46 height 19
click at [290, 128] on link "Drafts 25" at bounding box center [291, 124] width 46 height 14
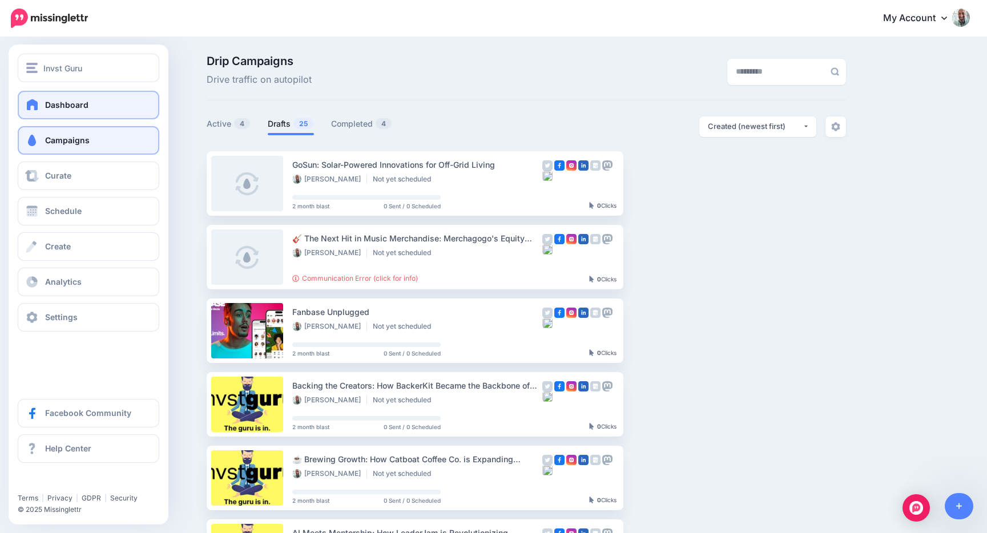
click at [39, 111] on link "Dashboard" at bounding box center [89, 105] width 142 height 29
